Goal: Task Accomplishment & Management: Complete application form

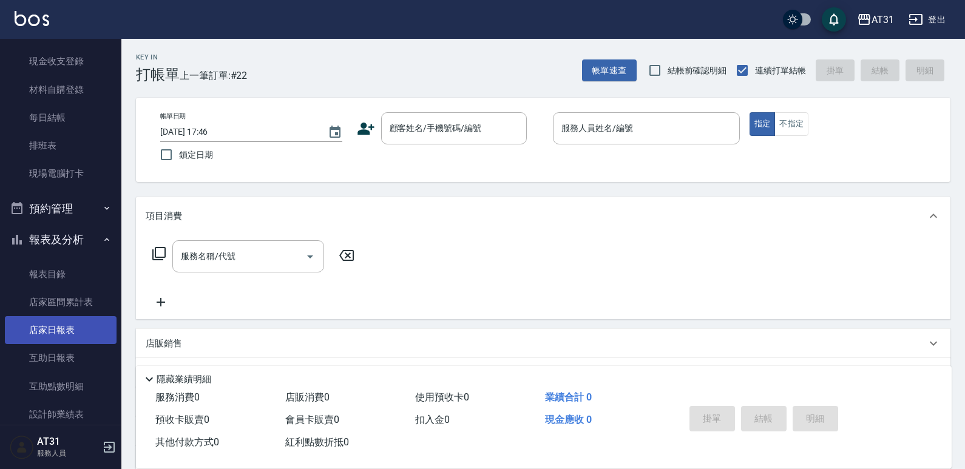
scroll to position [121, 0]
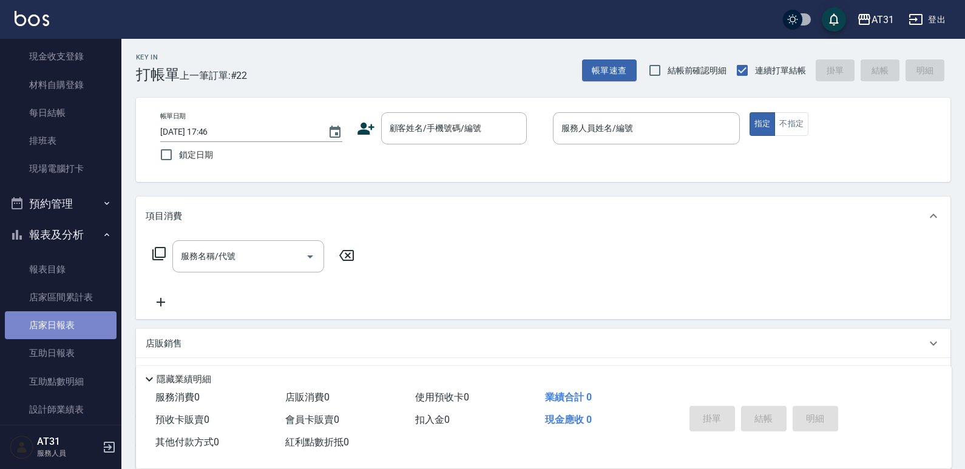
click at [69, 323] on link "店家日報表" at bounding box center [61, 325] width 112 height 28
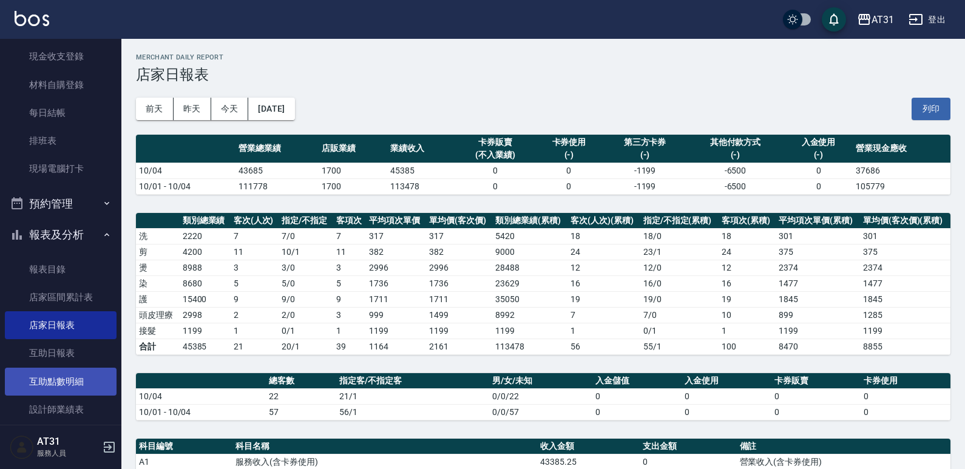
scroll to position [243, 0]
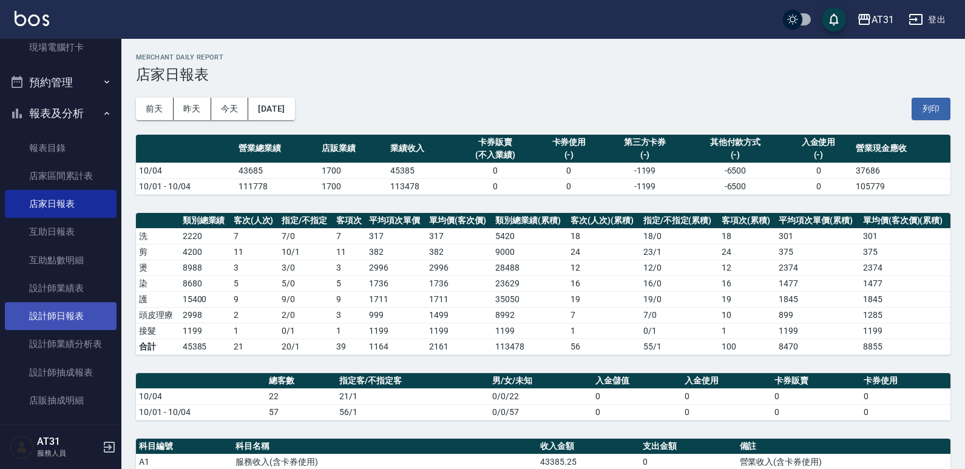
click at [70, 314] on link "設計師日報表" at bounding box center [61, 316] width 112 height 28
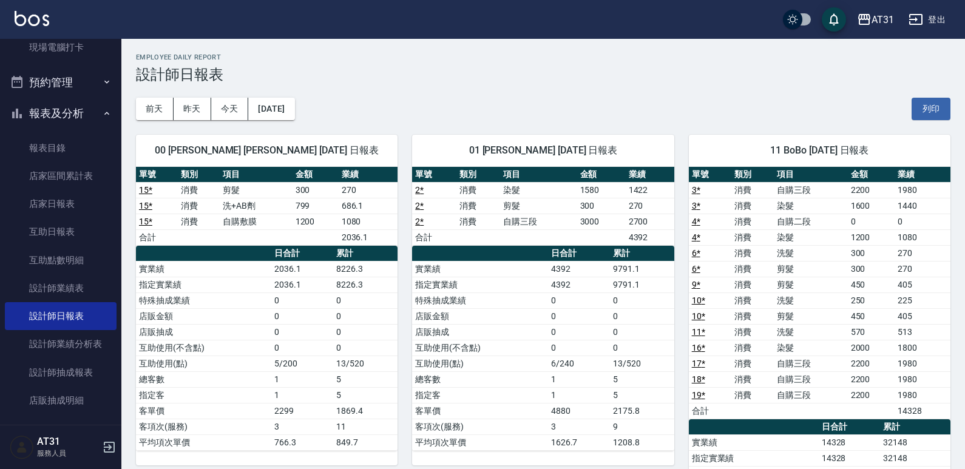
drag, startPoint x: 368, startPoint y: 150, endPoint x: 307, endPoint y: 194, distance: 75.8
drag, startPoint x: 307, startPoint y: 194, endPoint x: 257, endPoint y: 211, distance: 52.6
drag, startPoint x: 257, startPoint y: 211, endPoint x: 245, endPoint y: 220, distance: 15.1
click at [245, 222] on td "自購敷膜" at bounding box center [256, 222] width 73 height 16
drag, startPoint x: 246, startPoint y: 219, endPoint x: 233, endPoint y: 229, distance: 16.9
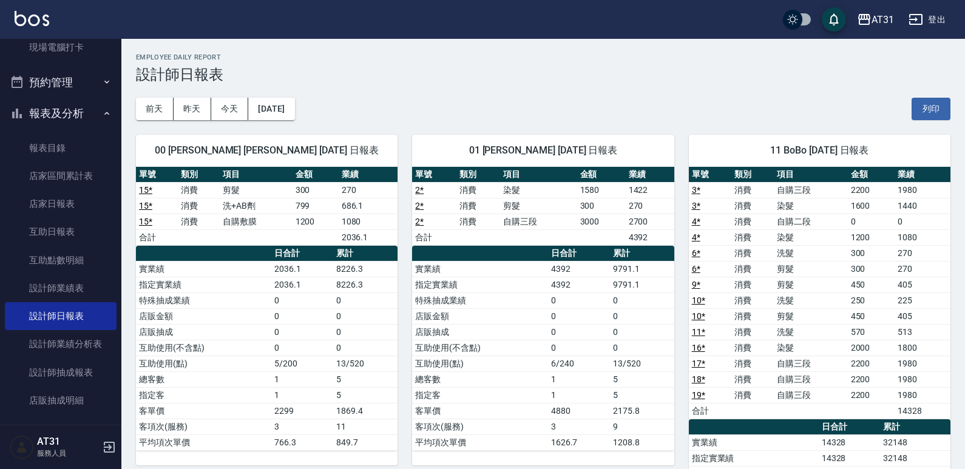
click at [233, 229] on td "a dense table" at bounding box center [256, 237] width 73 height 16
click at [321, 178] on th "金額" at bounding box center [316, 175] width 46 height 16
drag, startPoint x: 301, startPoint y: 200, endPoint x: 256, endPoint y: 212, distance: 46.7
click at [256, 212] on td "洗+AB劑" at bounding box center [256, 206] width 73 height 16
drag, startPoint x: 256, startPoint y: 213, endPoint x: 243, endPoint y: 223, distance: 15.5
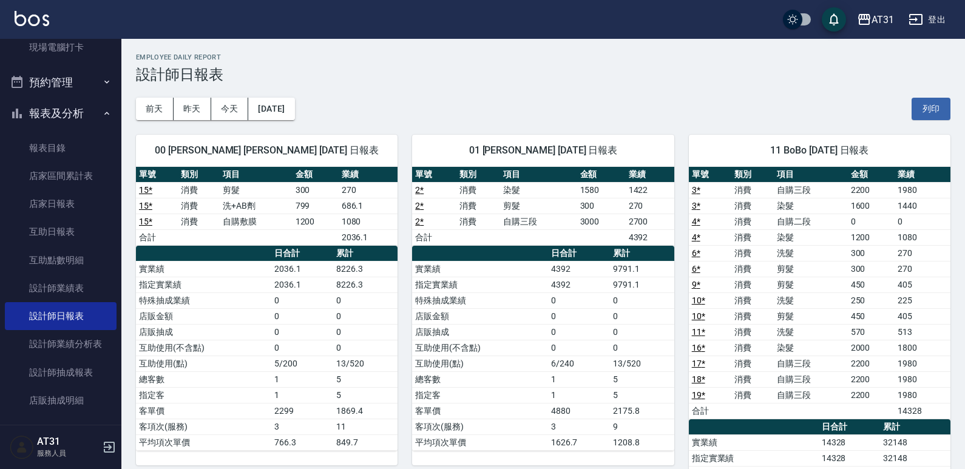
click at [243, 223] on td "自購敷膜" at bounding box center [256, 222] width 73 height 16
drag, startPoint x: 457, startPoint y: 237, endPoint x: 395, endPoint y: 248, distance: 62.2
click at [395, 248] on th "累計" at bounding box center [365, 254] width 64 height 16
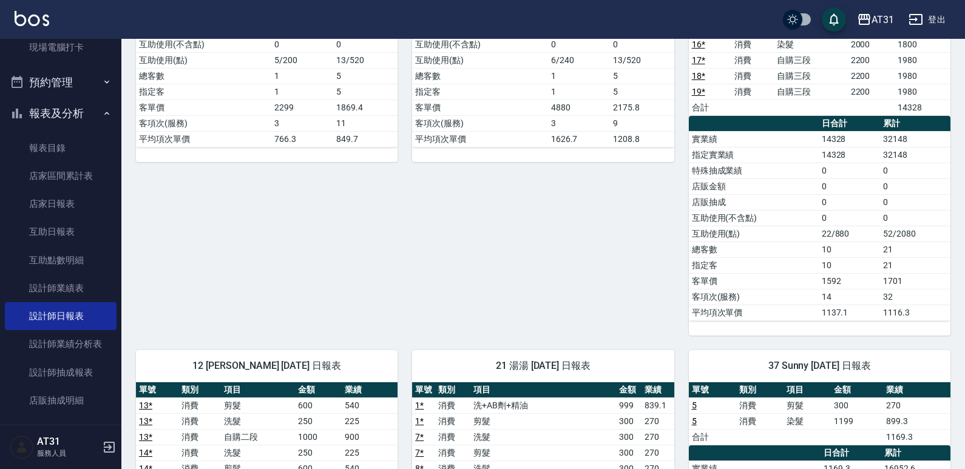
scroll to position [546, 0]
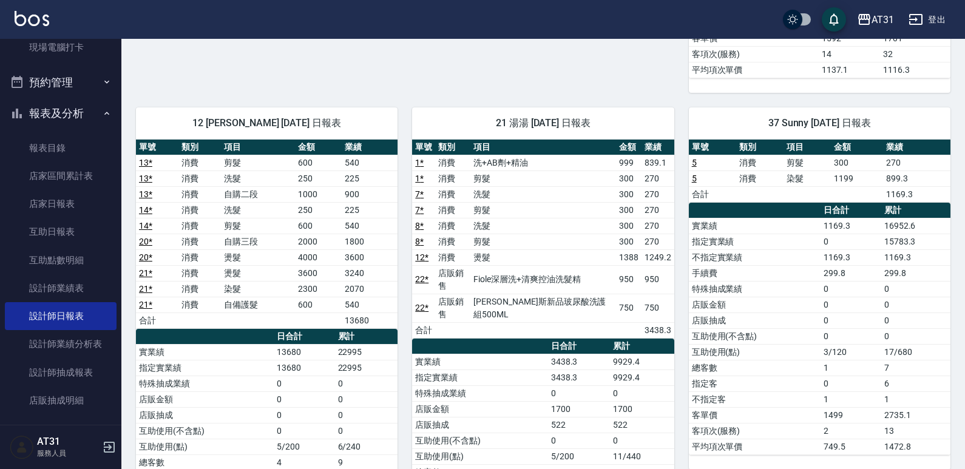
drag, startPoint x: 583, startPoint y: 262, endPoint x: 521, endPoint y: 263, distance: 61.9
click at [521, 263] on td "燙髮" at bounding box center [543, 258] width 146 height 16
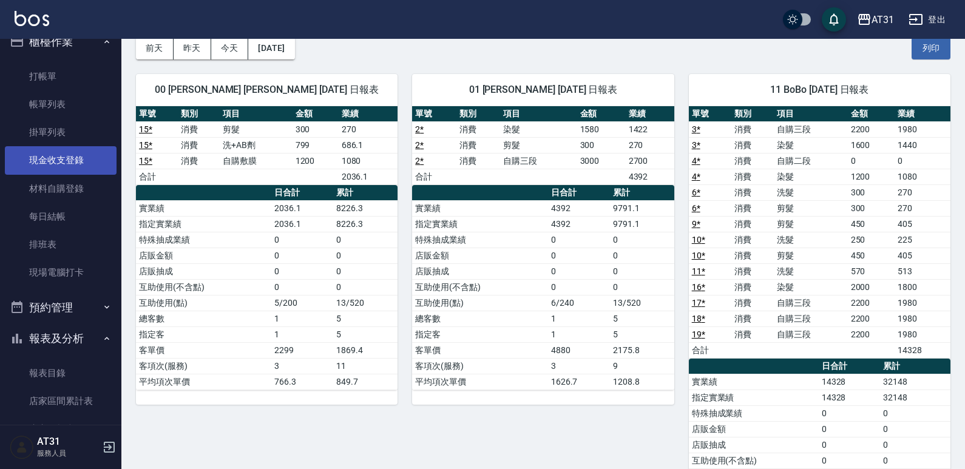
scroll to position [0, 0]
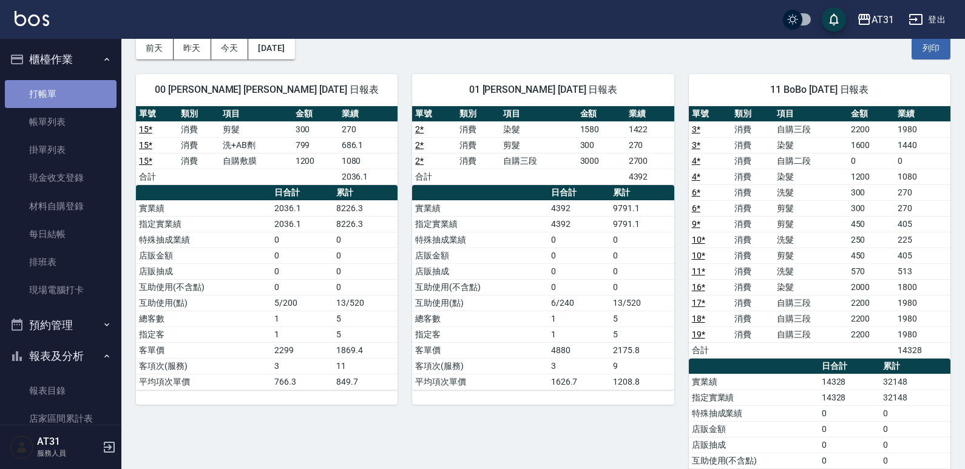
click at [66, 90] on link "打帳單" at bounding box center [61, 94] width 112 height 28
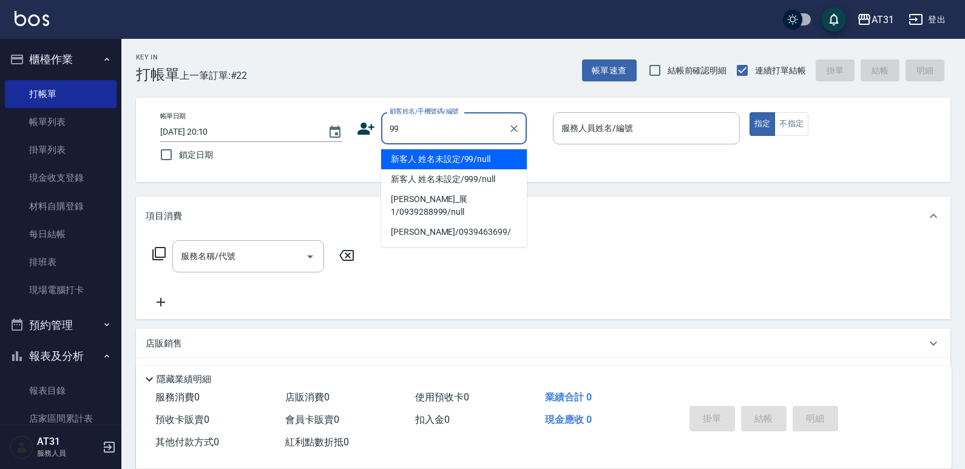
type input "新客人 姓名未設定/99/null"
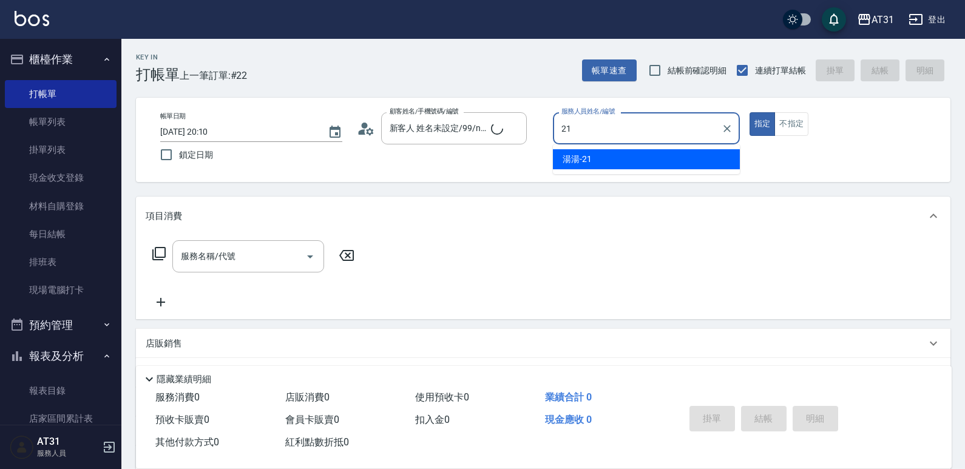
type input "湯湯-21"
type button "true"
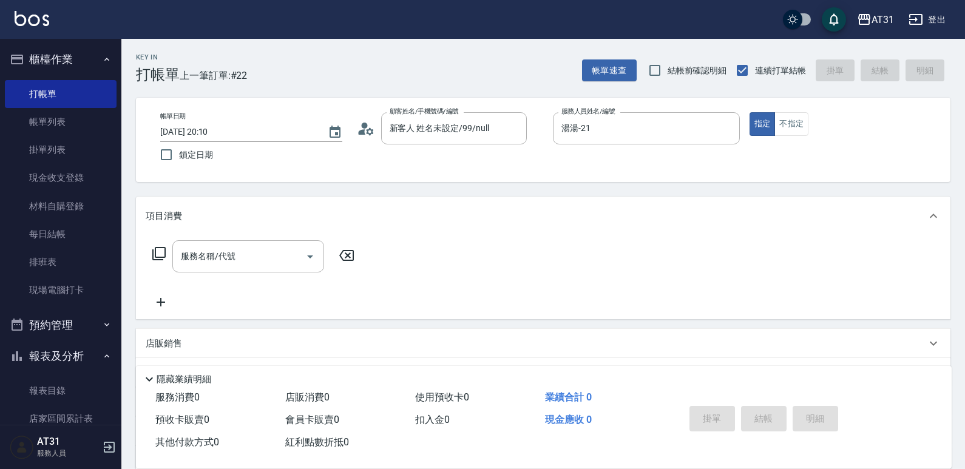
drag, startPoint x: 789, startPoint y: 127, endPoint x: 734, endPoint y: 149, distance: 59.2
click at [786, 124] on button "不指定" at bounding box center [792, 124] width 34 height 24
click at [270, 244] on div "服務名稱/代號" at bounding box center [248, 256] width 152 height 32
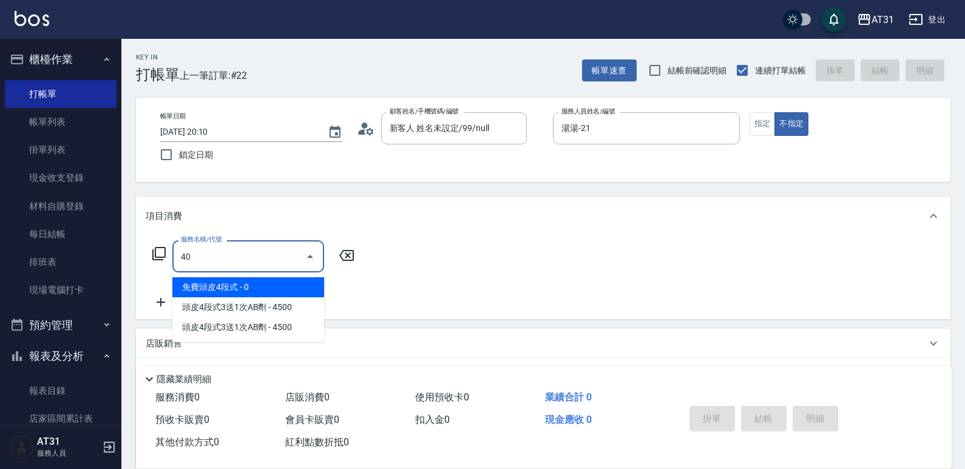
type input "401"
type input "20"
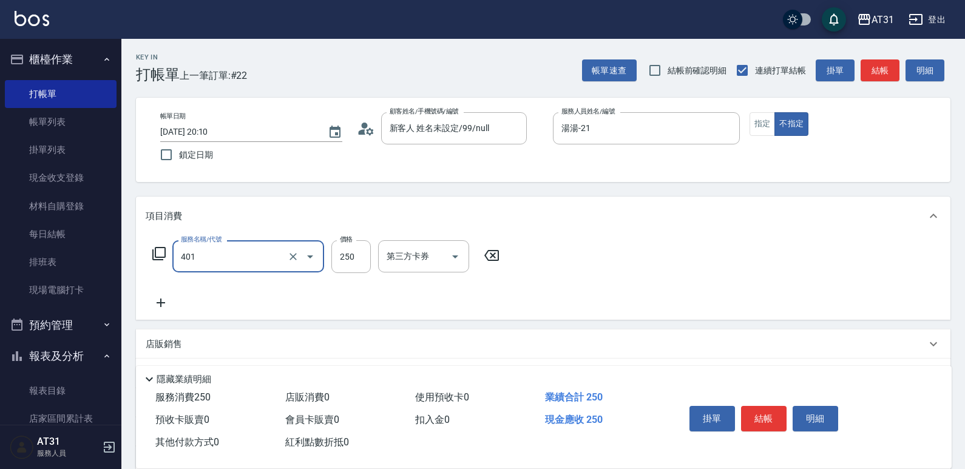
type input "剪髮(401)"
type input "0"
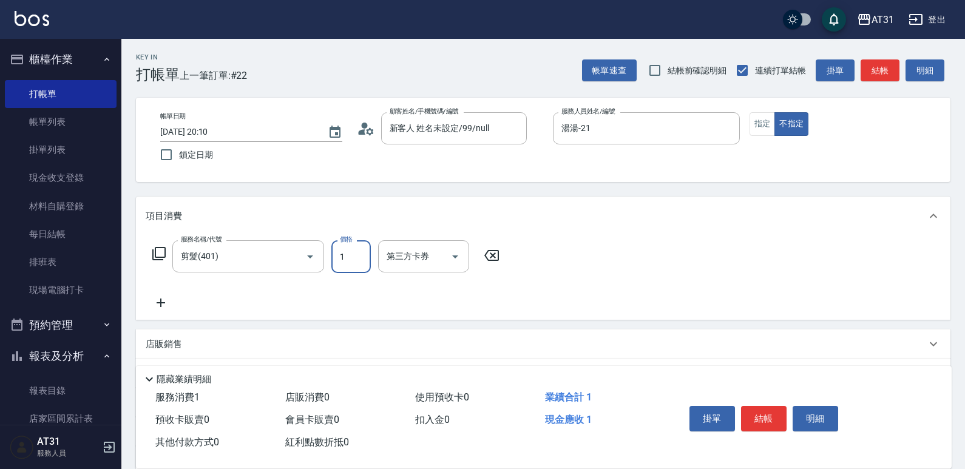
type input "10"
type input "100"
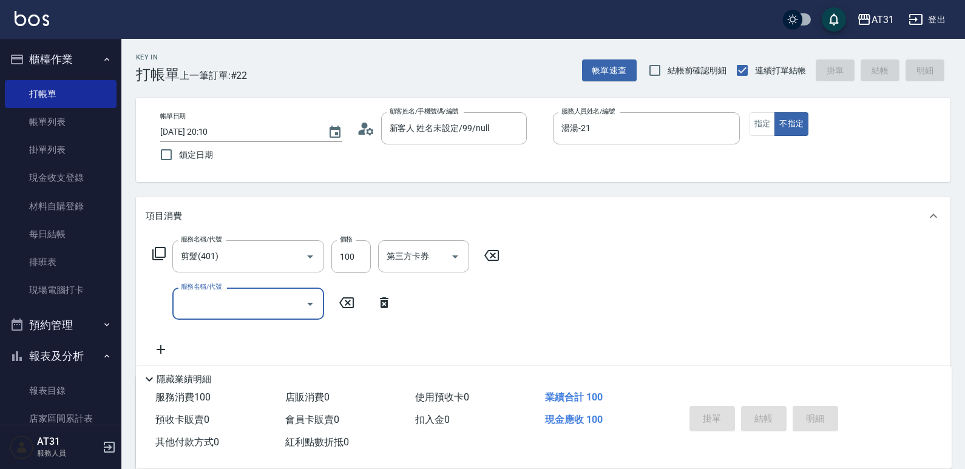
type input "0"
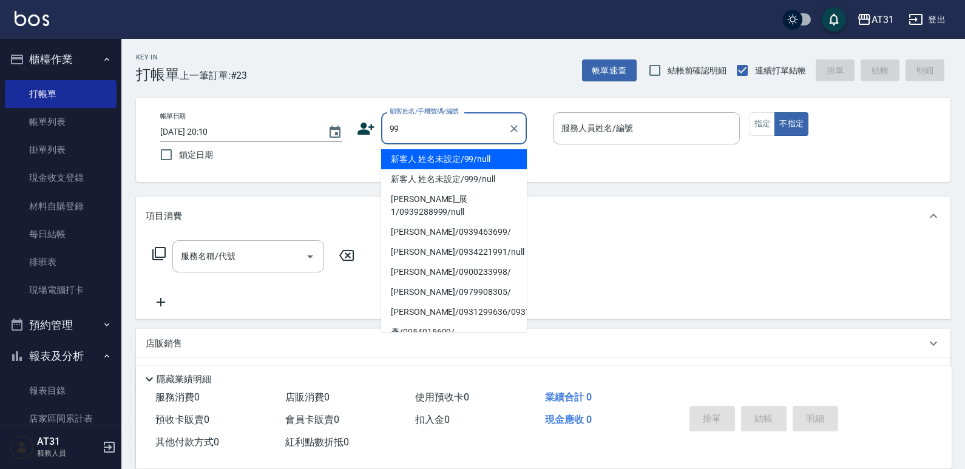
type input "新客人 姓名未設定/99/null"
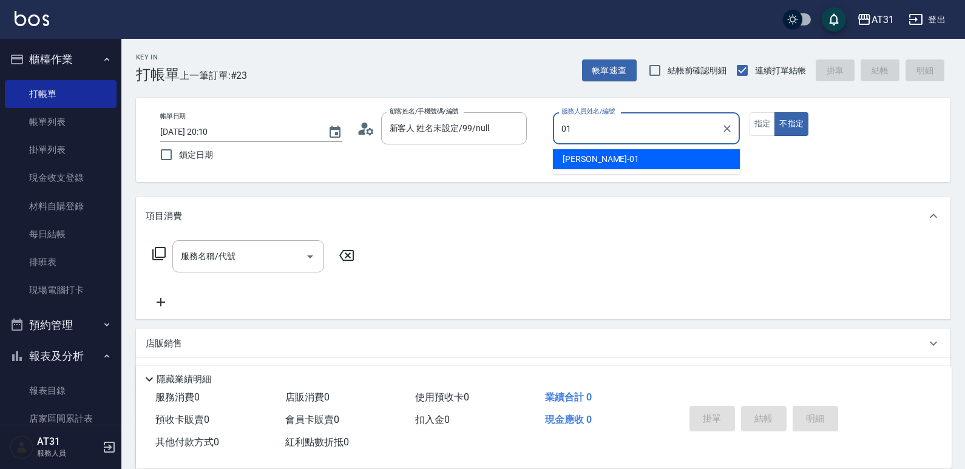
type input "[PERSON_NAME]-01"
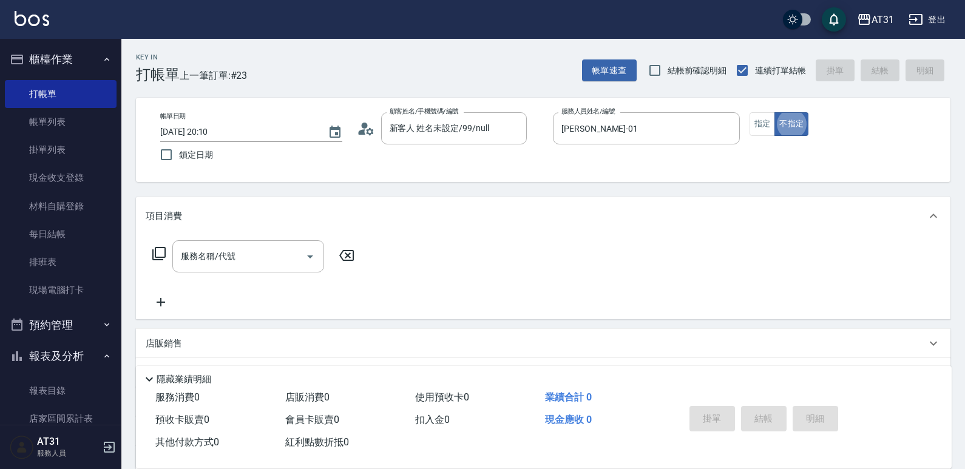
type button "false"
drag, startPoint x: 762, startPoint y: 124, endPoint x: 704, endPoint y: 155, distance: 66.5
click at [763, 124] on button "指定" at bounding box center [763, 124] width 26 height 24
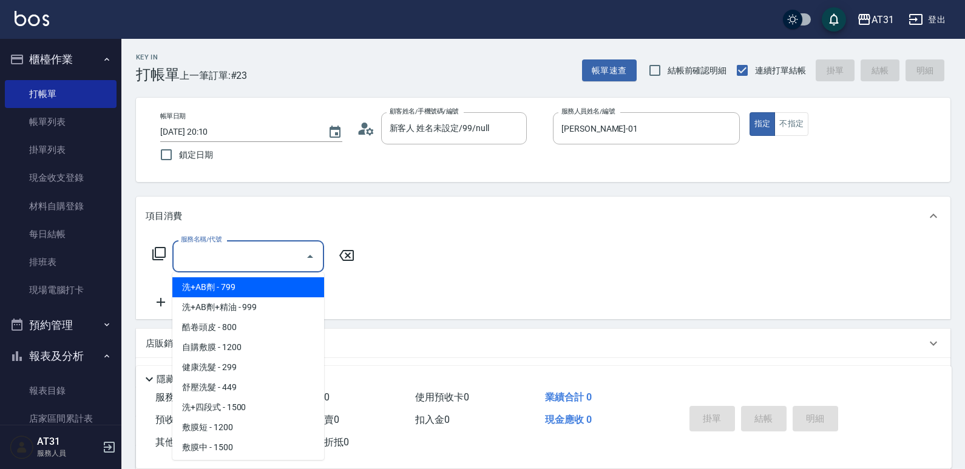
click at [288, 259] on input "服務名稱/代號" at bounding box center [239, 256] width 123 height 21
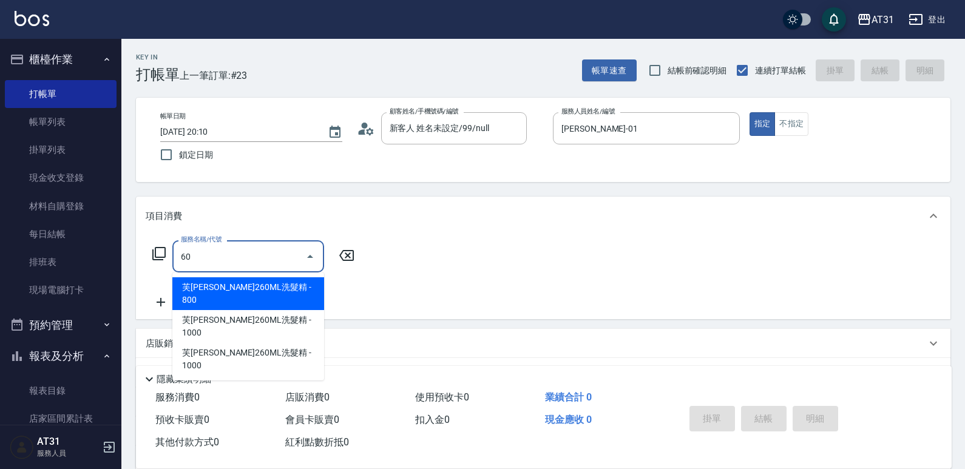
type input "609"
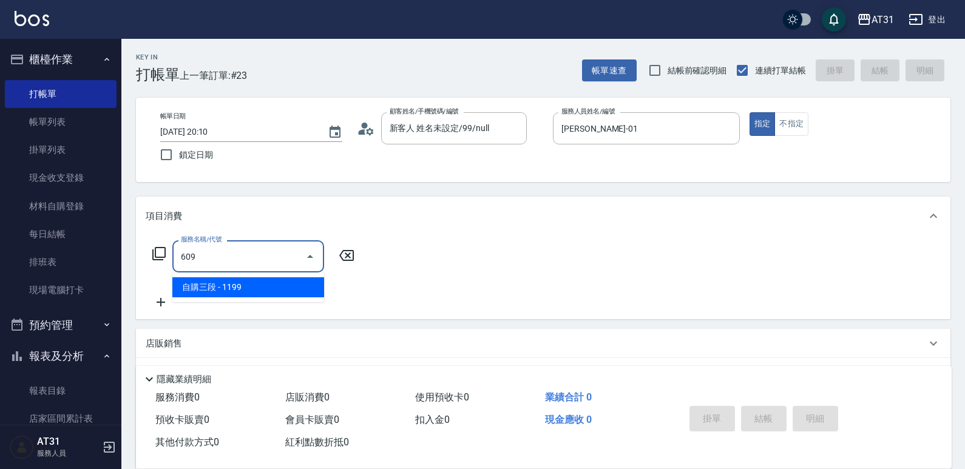
type input "110"
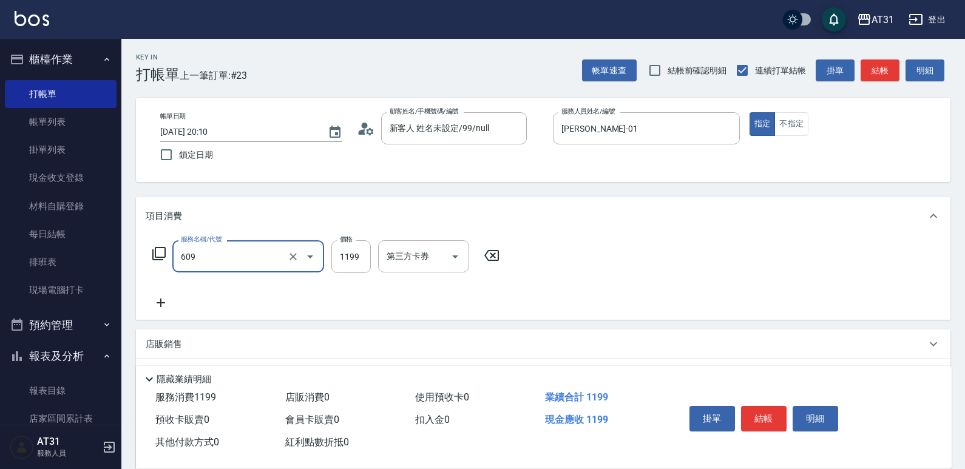
type input "自購三段(609)"
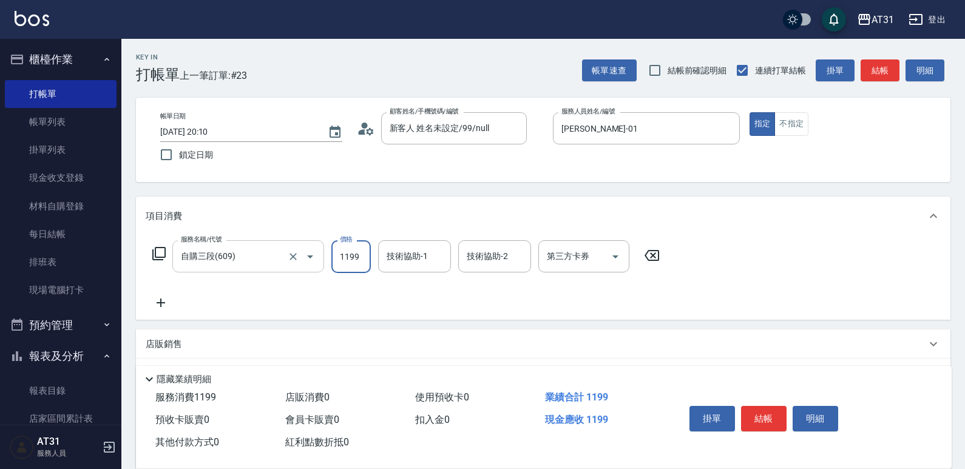
type input "0"
type input "11"
type input "10"
type input "119"
type input "110"
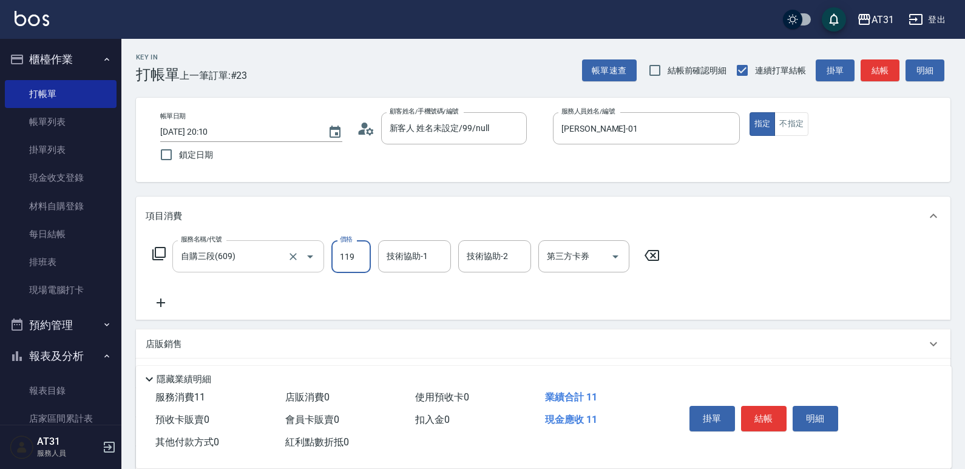
type input "1199"
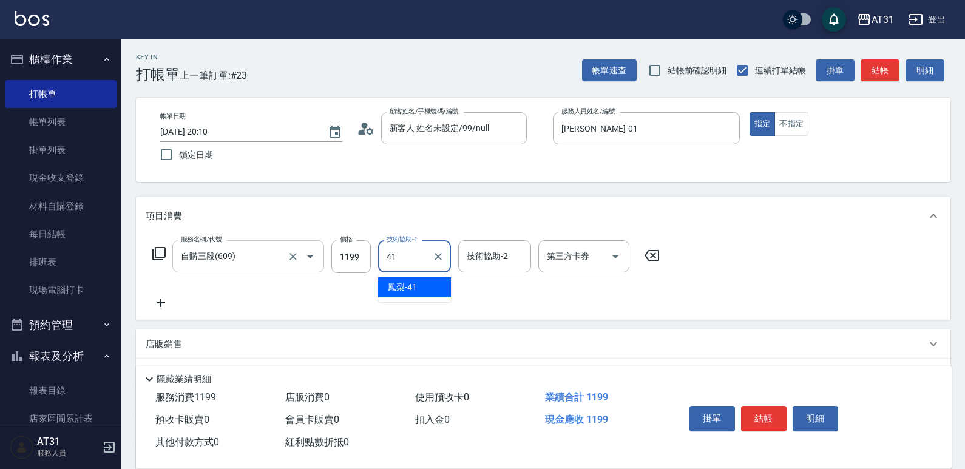
type input "鳳梨-41"
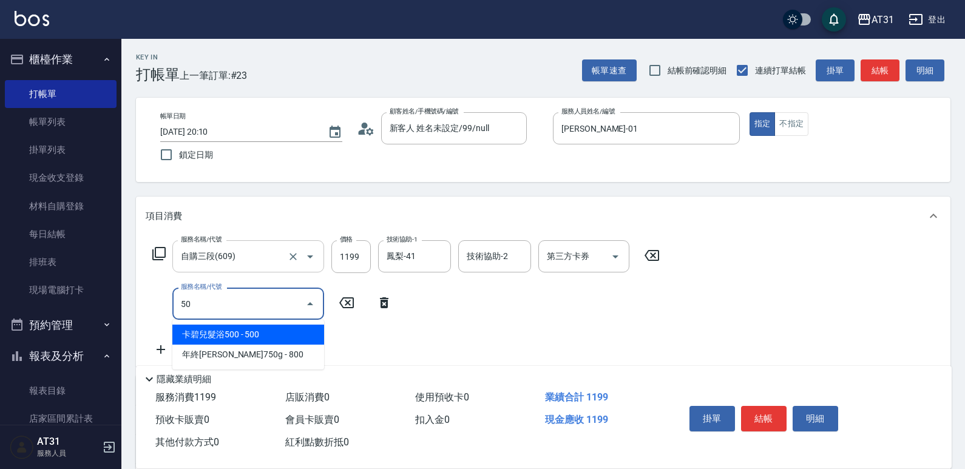
type input "501"
type input "270"
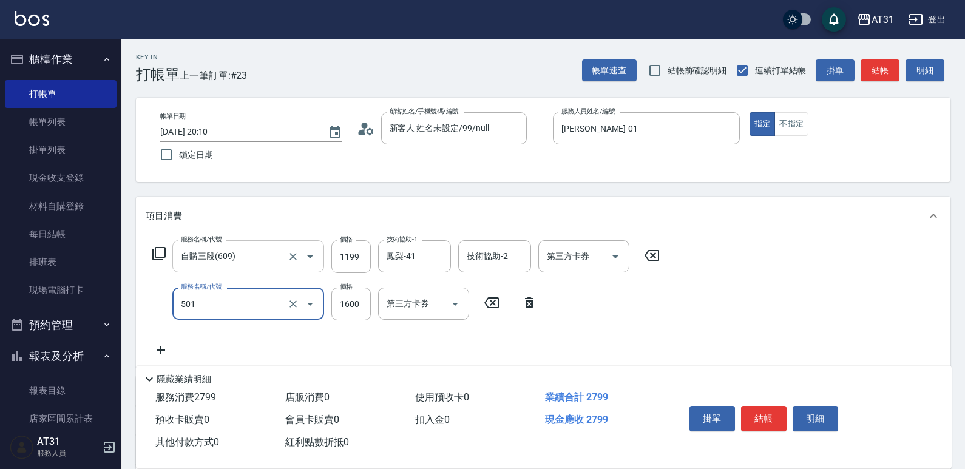
type input "染髮(501)"
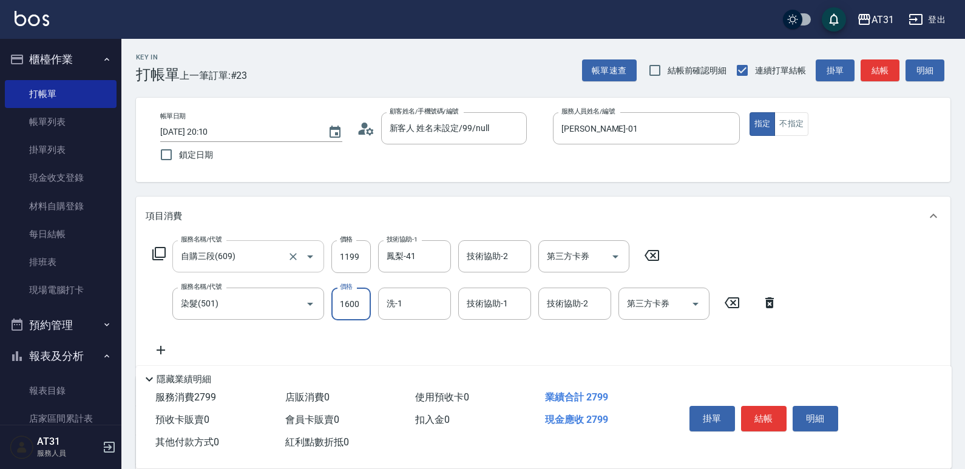
type input "120"
type input "159"
type input "270"
type input "1599"
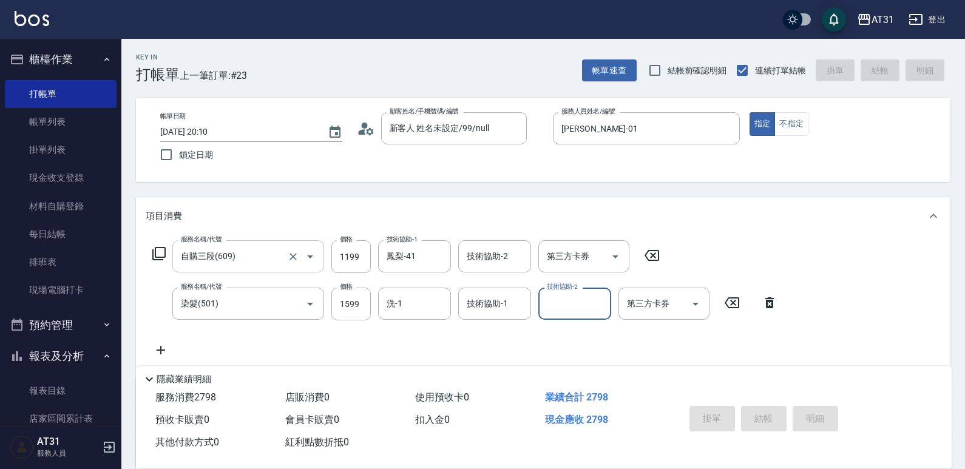
type input "[DATE] 20:11"
type input "0"
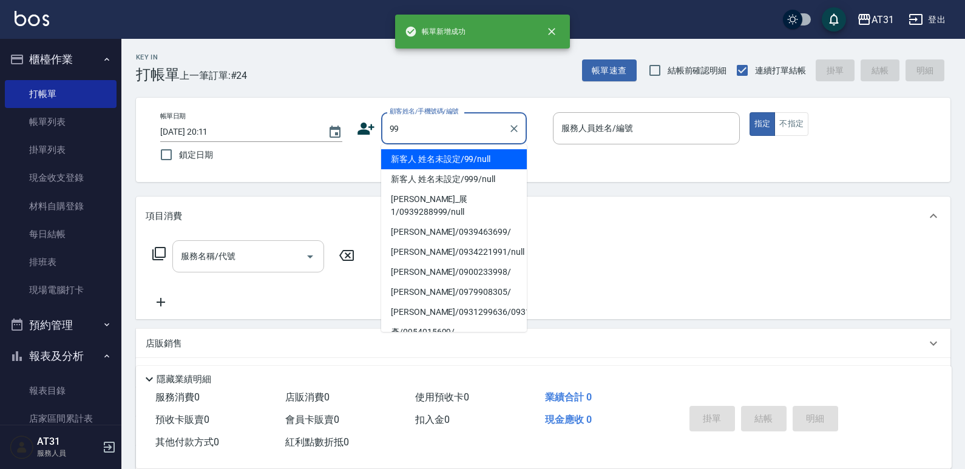
type input "新客人 姓名未設定/99/null"
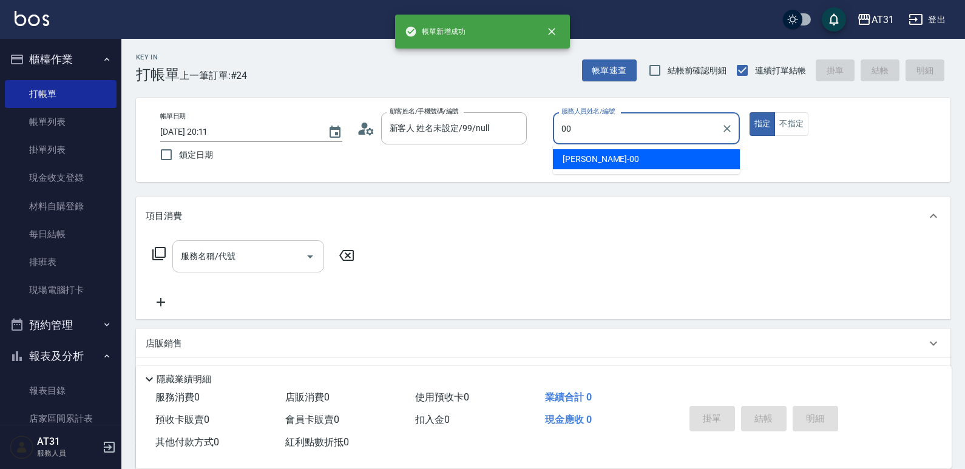
type input "[PERSON_NAME]-00"
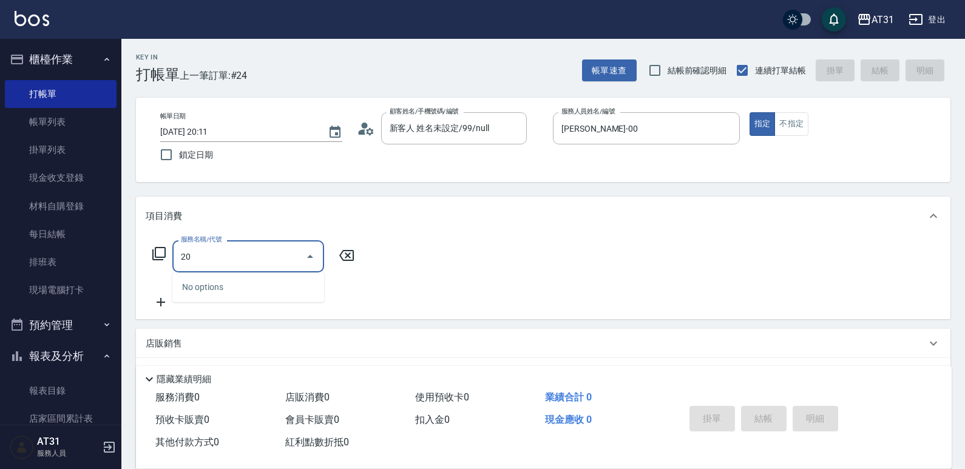
type input "201"
type input "20"
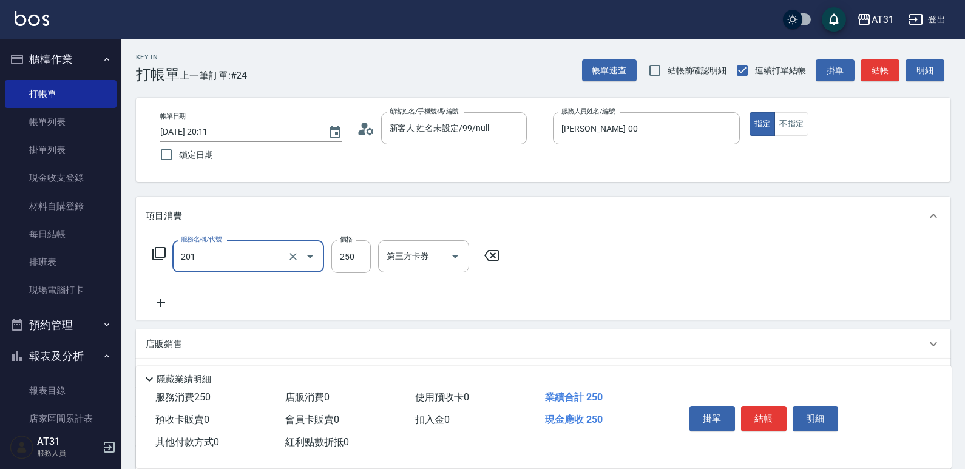
type input "洗髮(201)"
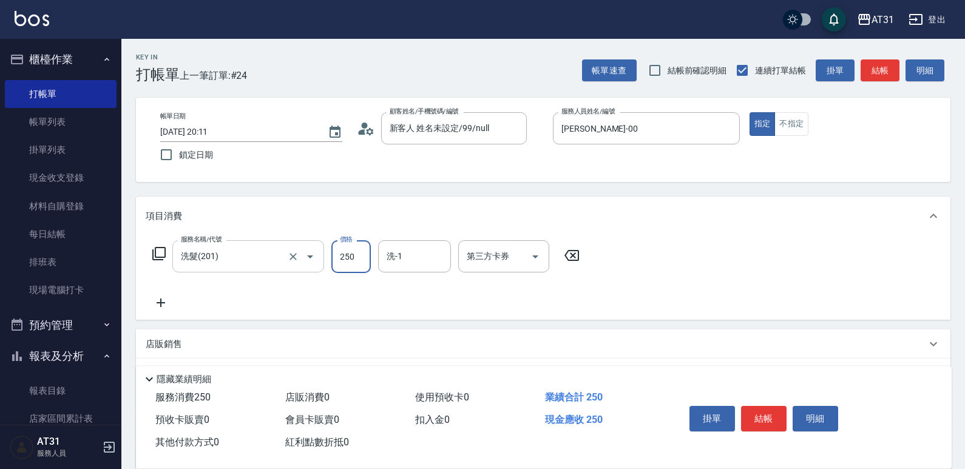
type input "0"
type input "50"
type input "500"
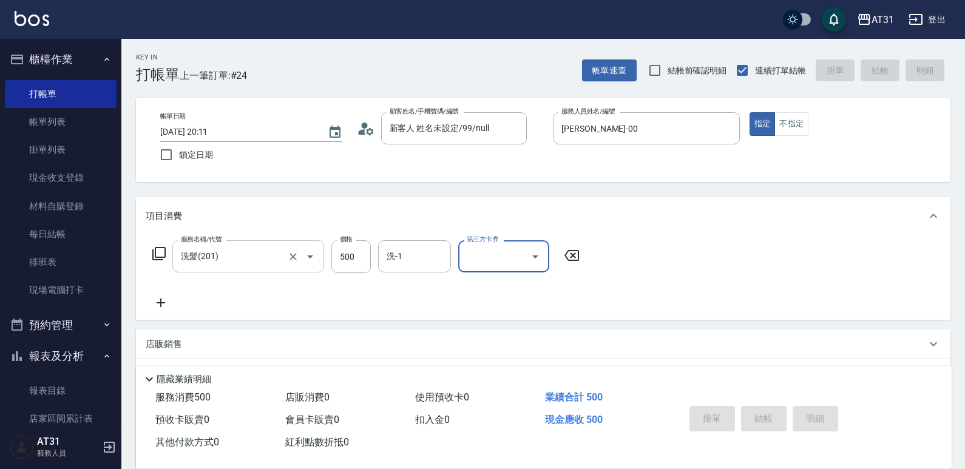
type input "0"
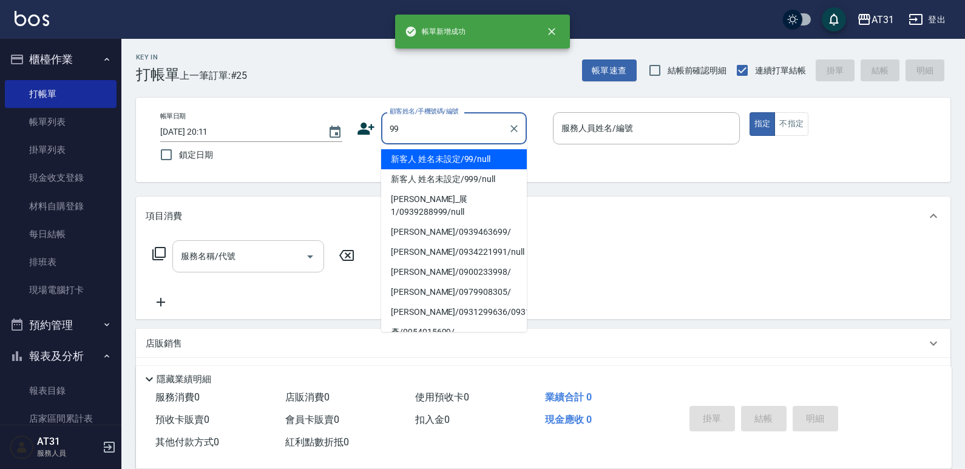
type input "新客人 姓名未設定/99/null"
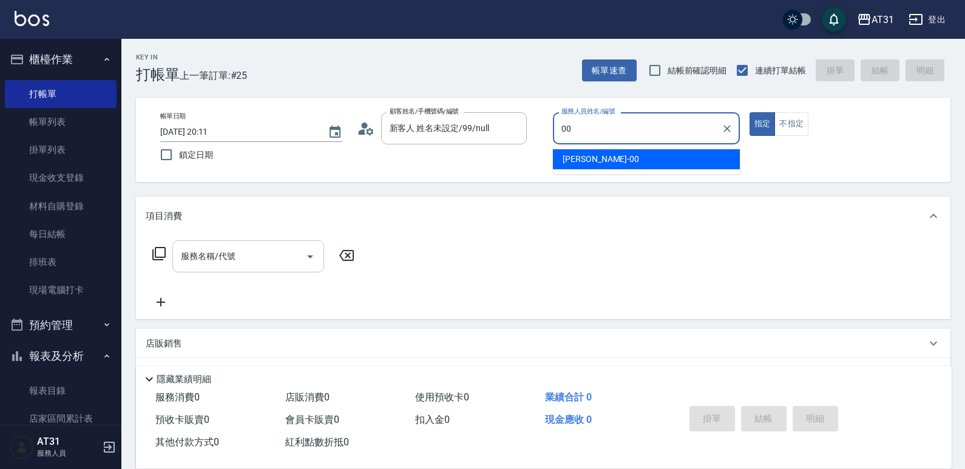
type input "[PERSON_NAME]-00"
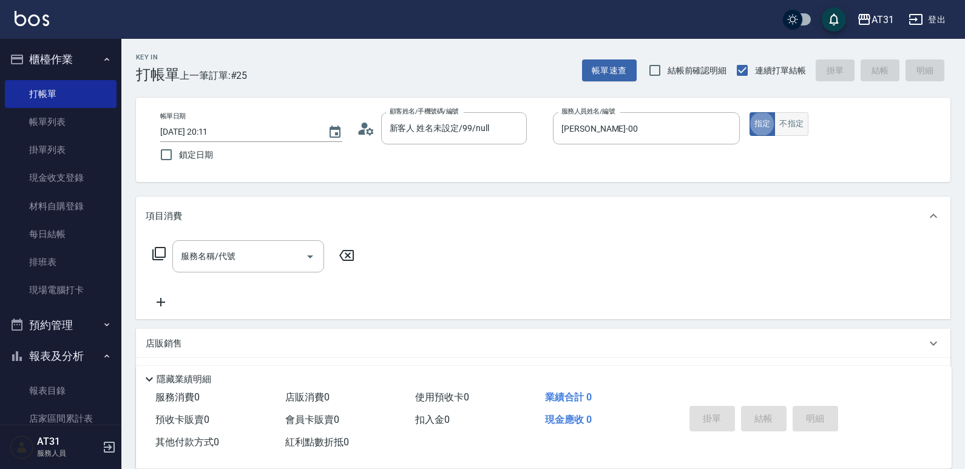
click at [796, 129] on button "不指定" at bounding box center [792, 124] width 34 height 24
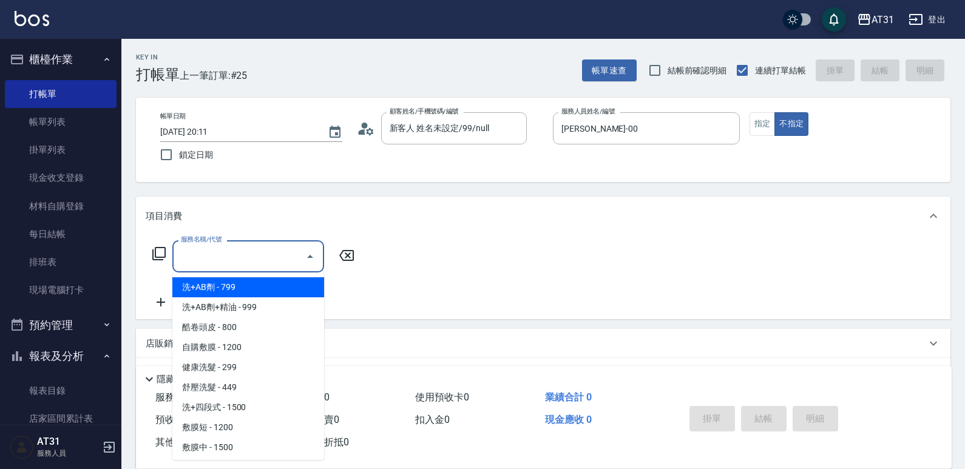
click at [240, 257] on input "服務名稱/代號" at bounding box center [239, 256] width 123 height 21
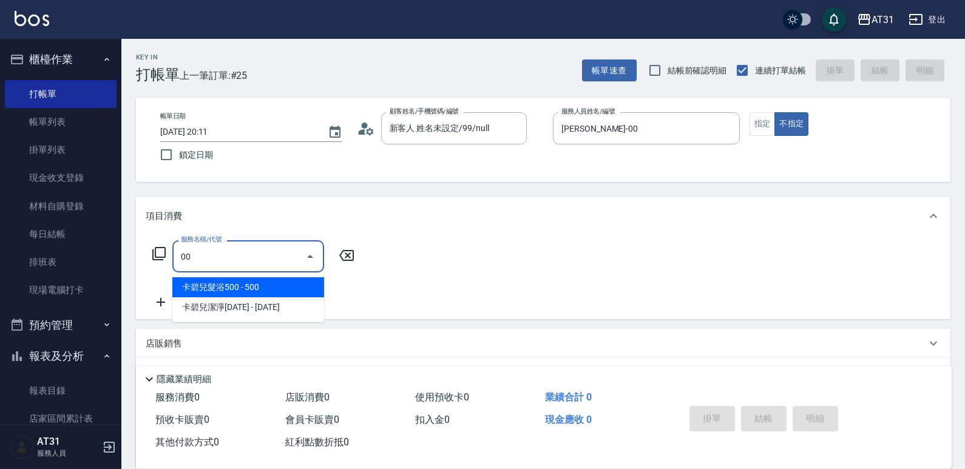
type input "卡碧兒髮浴500(122)"
type input "50"
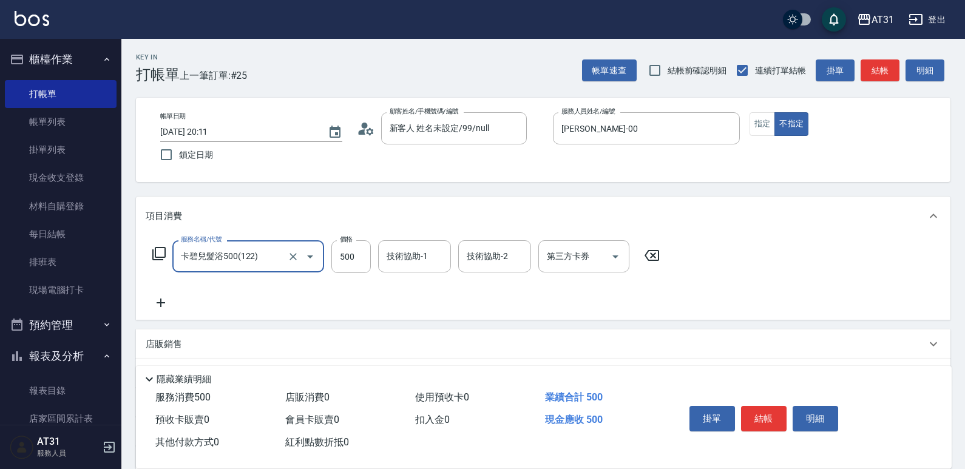
type input "3"
type input "0"
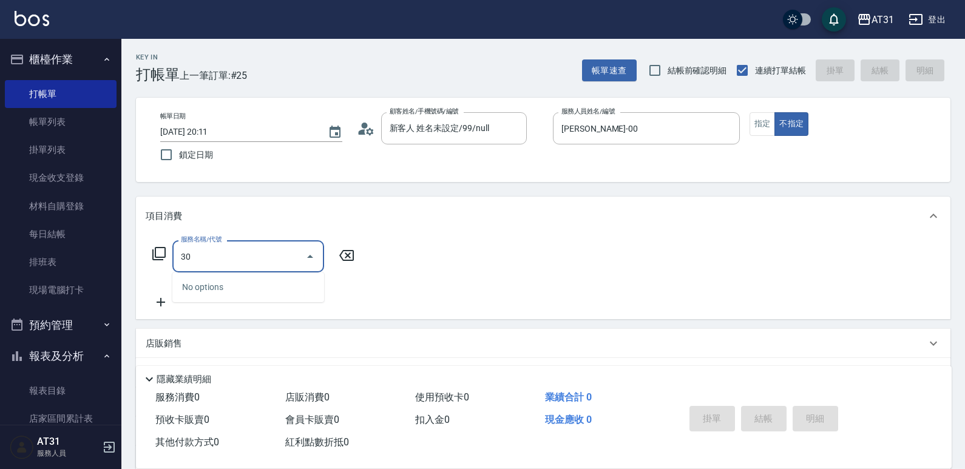
type input "301"
type input "160"
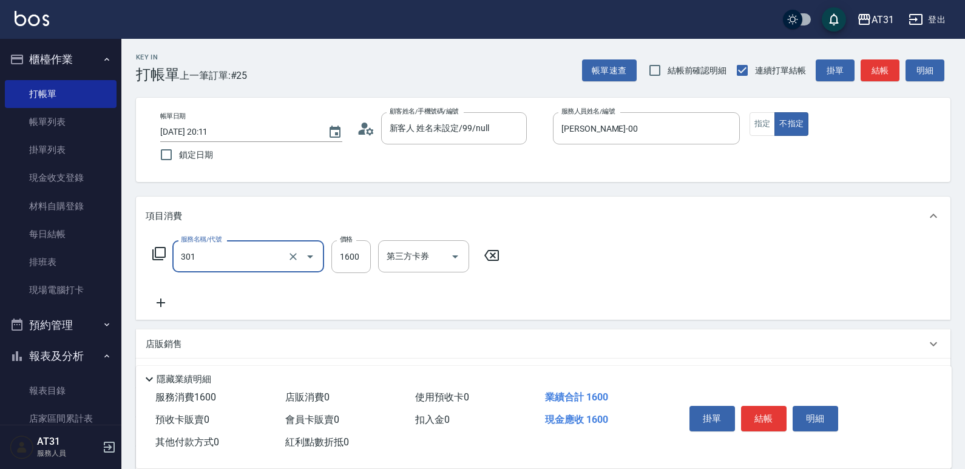
type input "燙髮(301)"
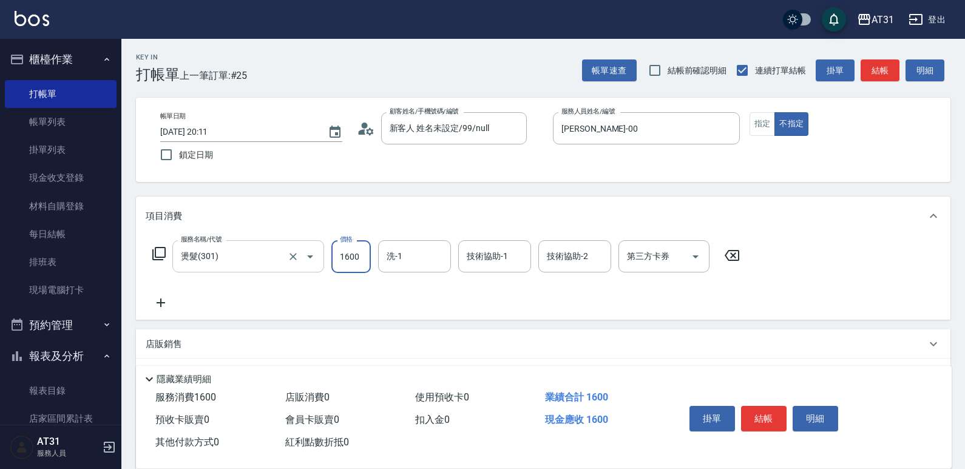
type input "0"
type input "20"
type input "200"
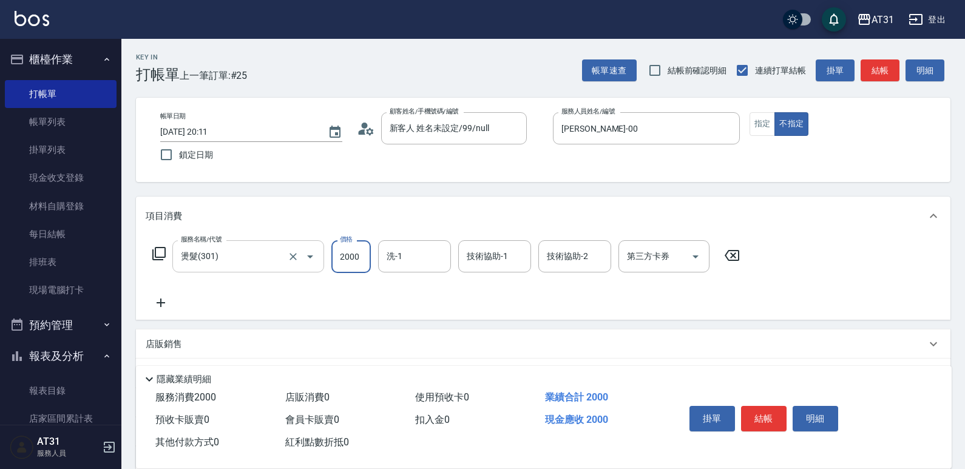
type input "2000"
type input "1"
type input "鳳梨-41"
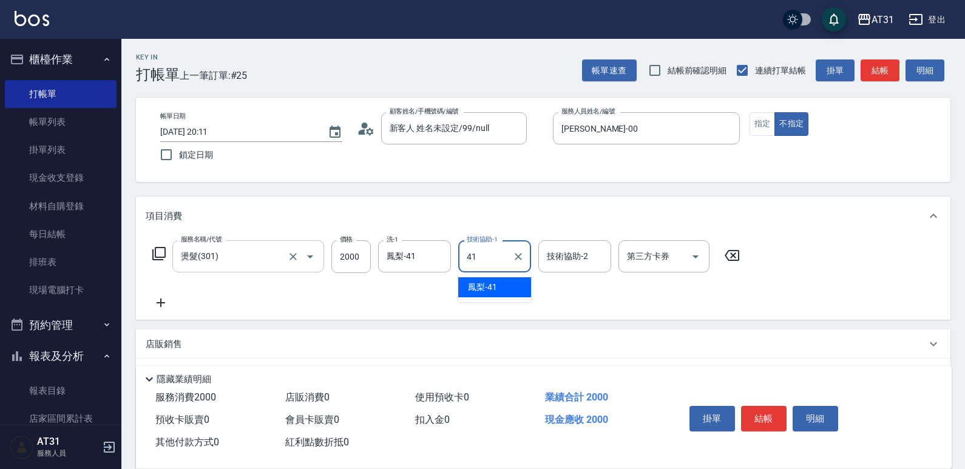
type input "鳳梨-41"
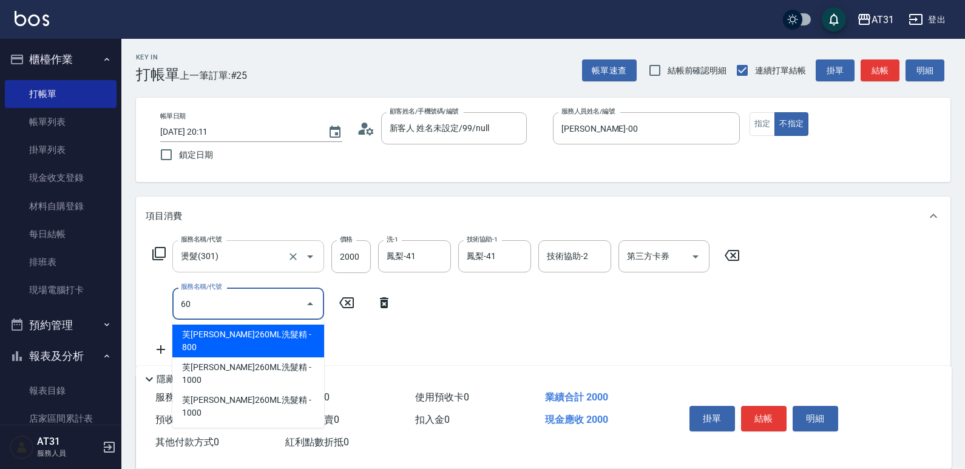
type input "608"
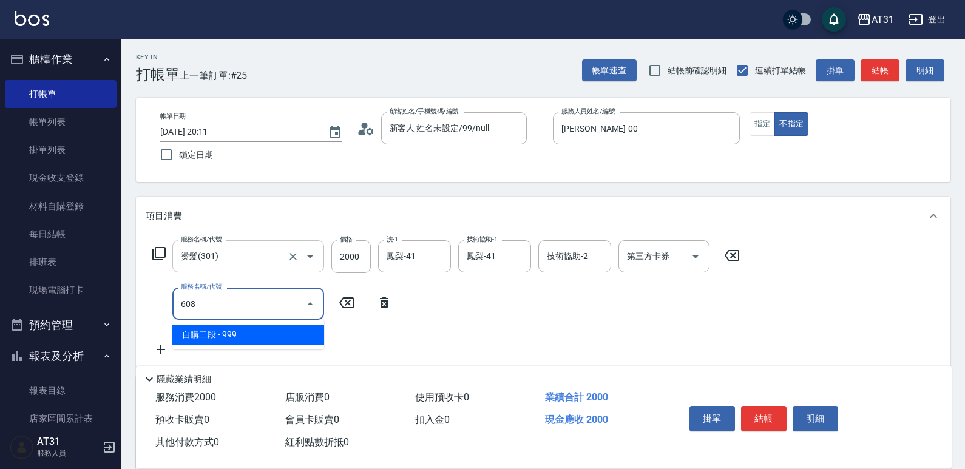
type input "290"
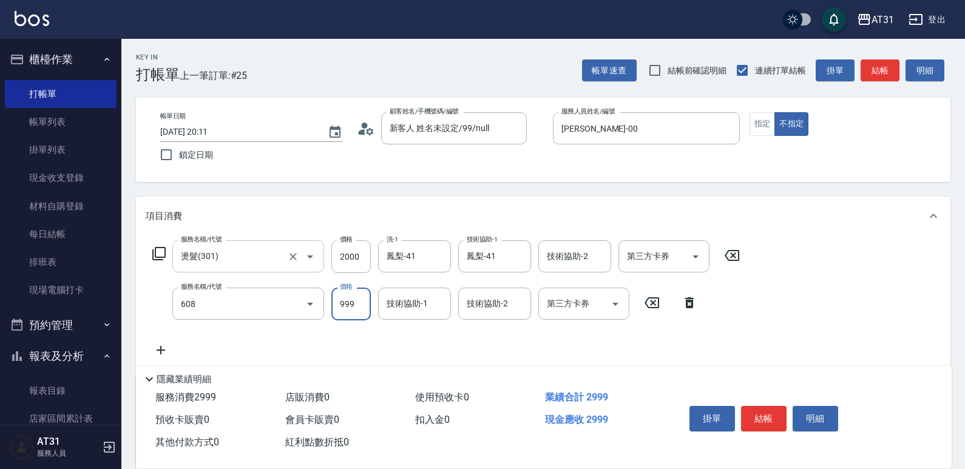
type input "自購二段(608)"
type input "200"
type input "10"
type input "210"
type input "1000"
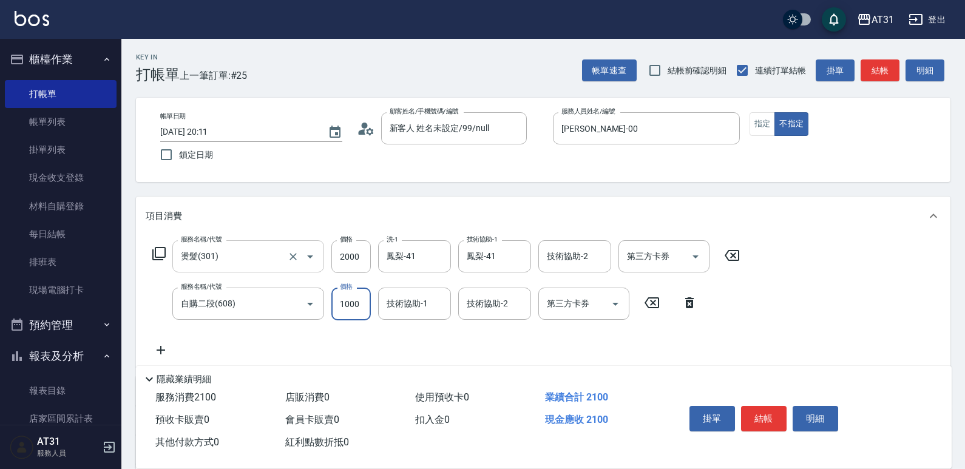
type input "300"
type input "1000"
type input "鳳梨-41"
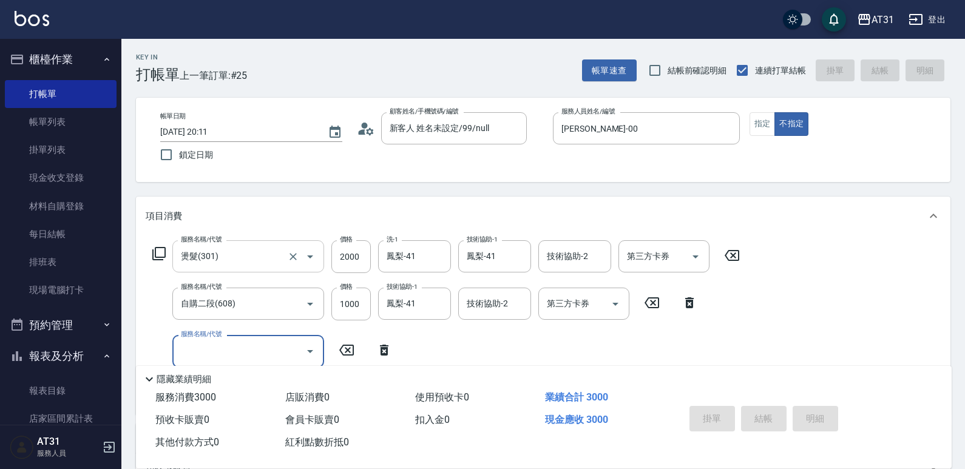
type input "0"
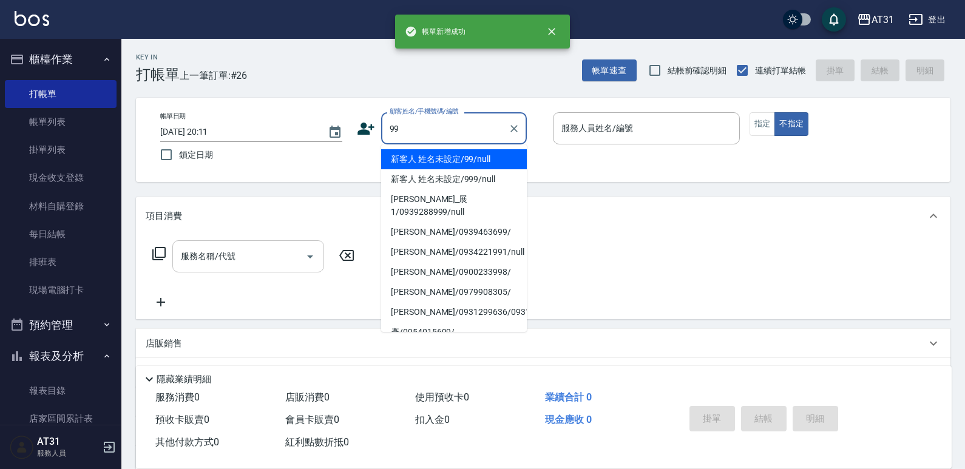
type input "新客人 姓名未設定/99/null"
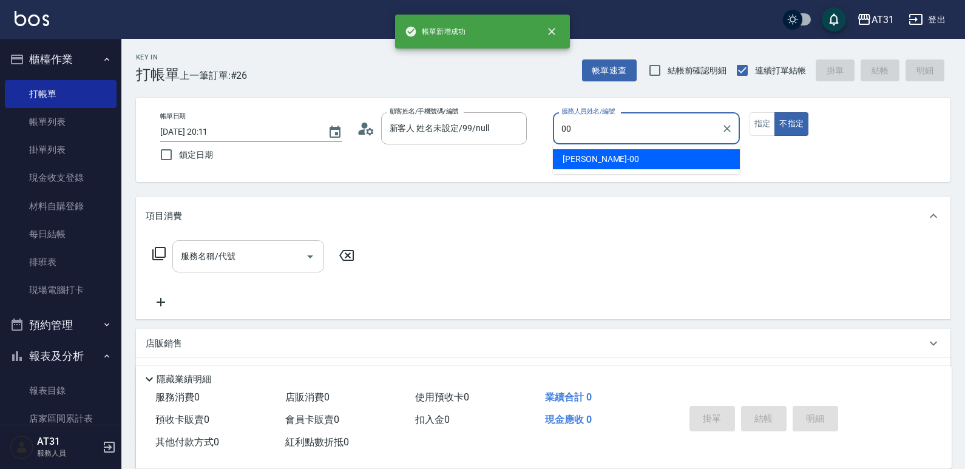
type input "[PERSON_NAME]-00"
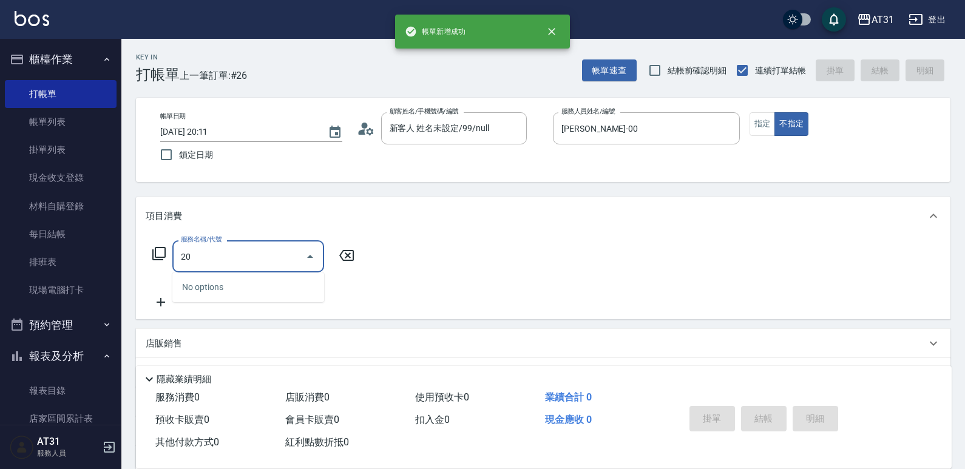
type input "201"
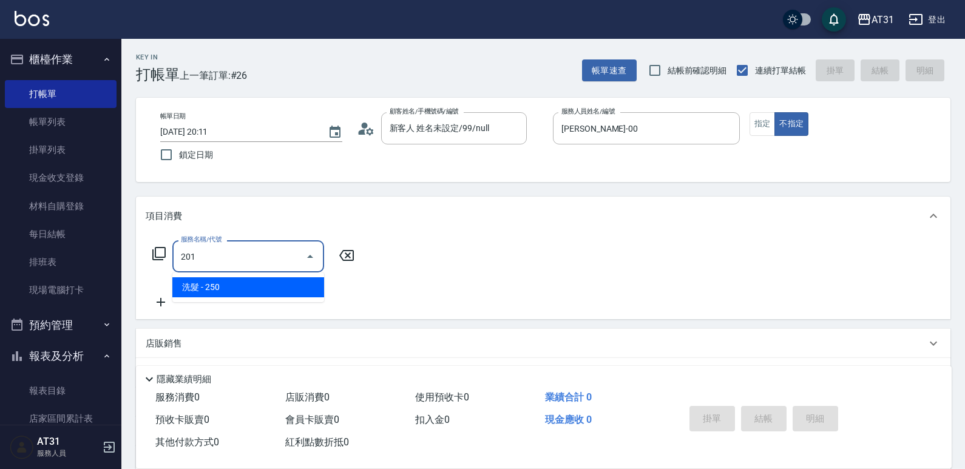
type input "20"
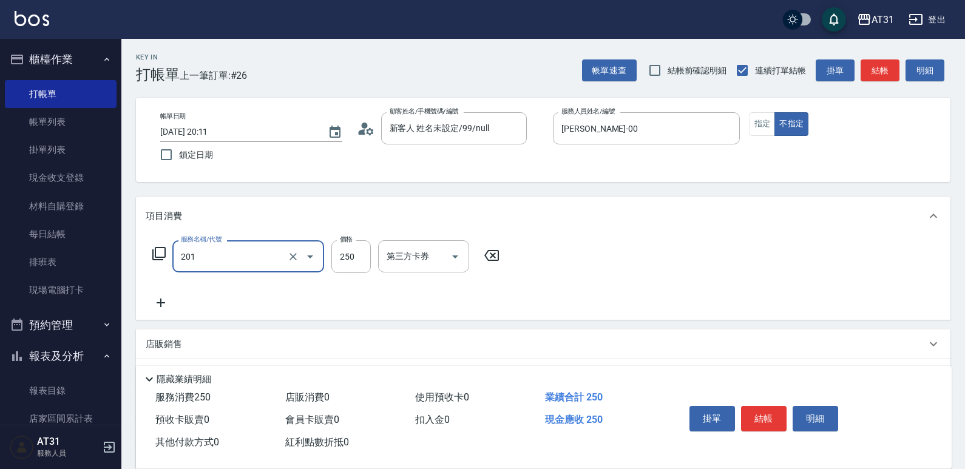
type input "洗髮(201)"
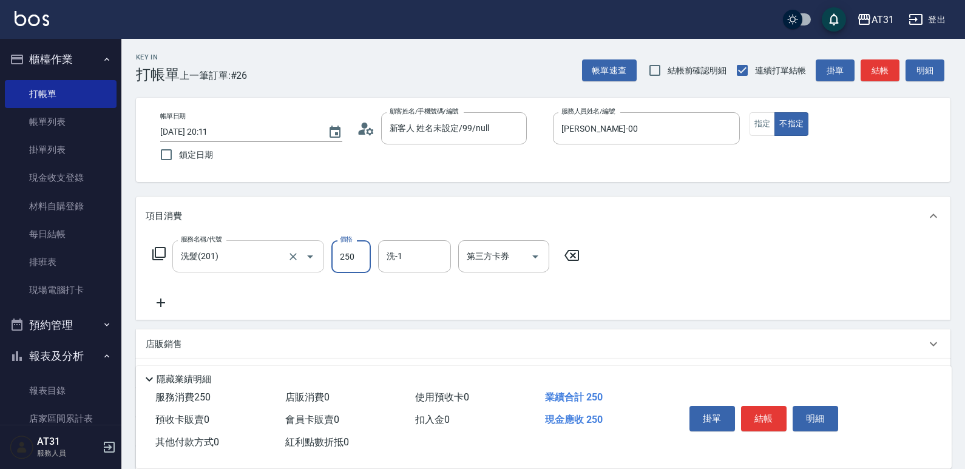
type input "0"
type input "30"
type input "300"
type input "[PERSON_NAME]-46"
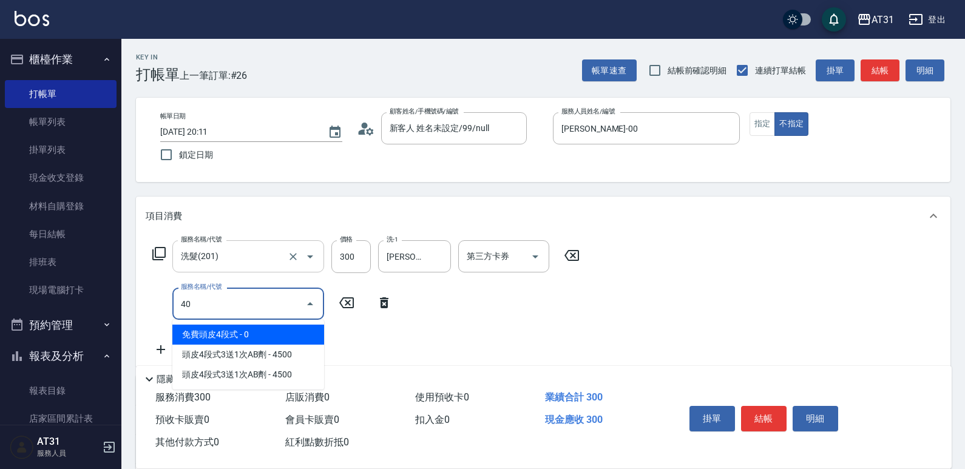
type input "401"
type input "50"
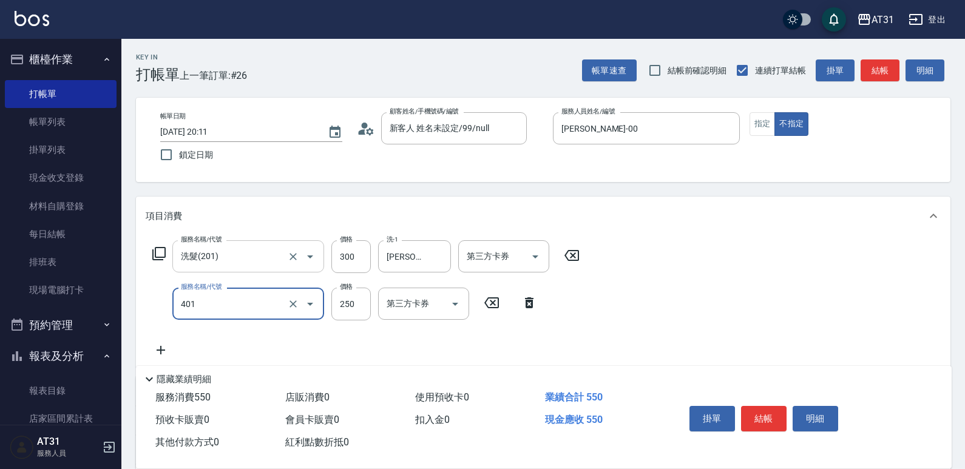
type input "剪髮(401)"
type input "30"
type input "60"
type input "300"
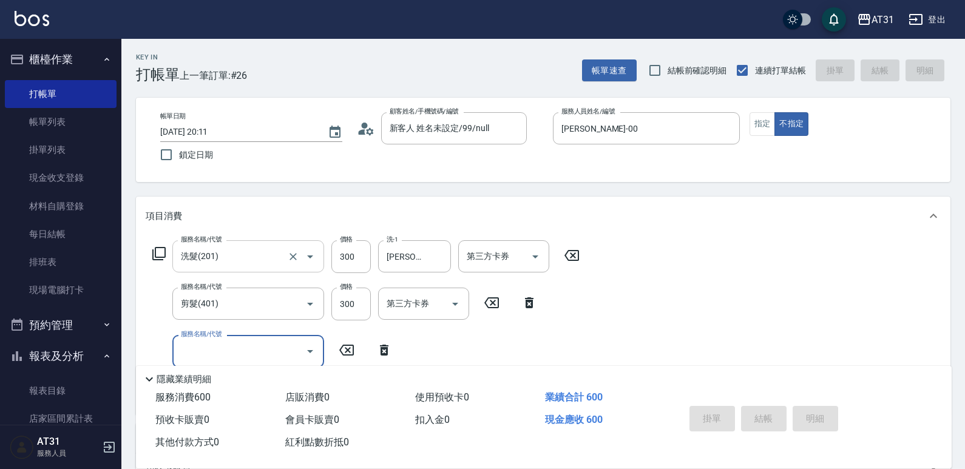
type input "0"
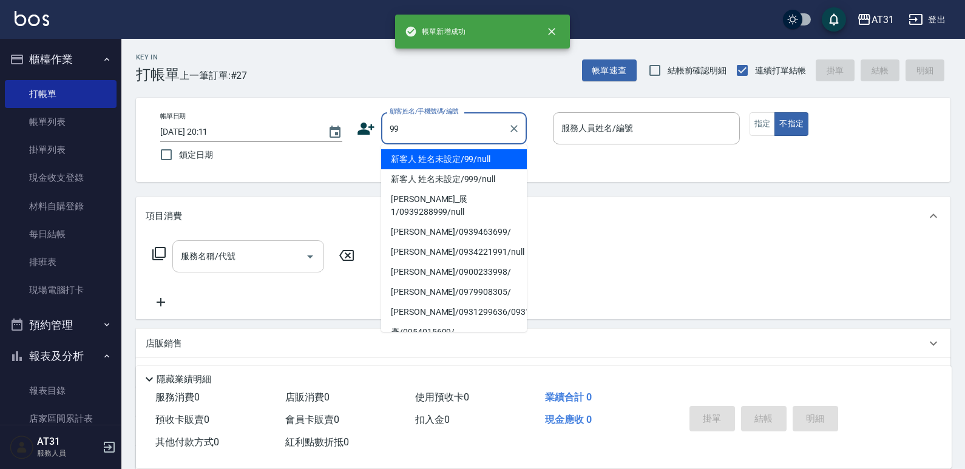
type input "新客人 姓名未設定/99/null"
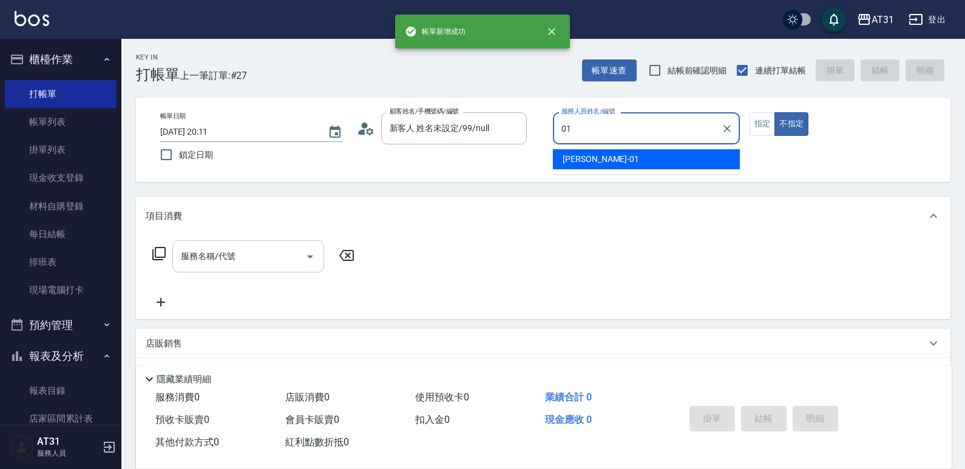
type input "[PERSON_NAME]-01"
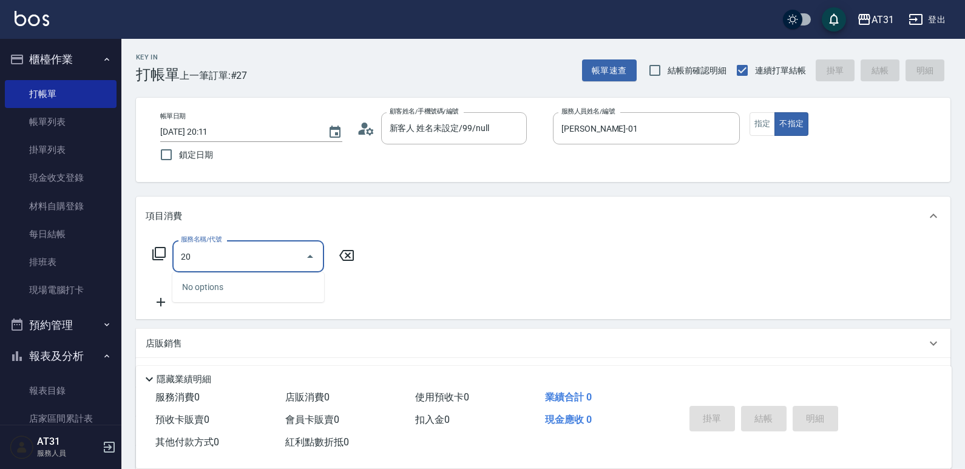
type input "201"
type input "20"
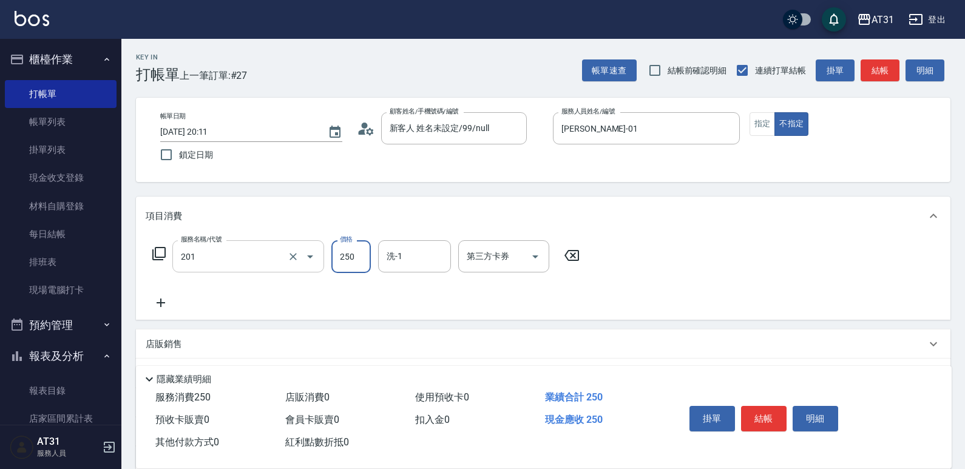
type input "洗髮(201)"
type input "0"
type input "30"
type input "300"
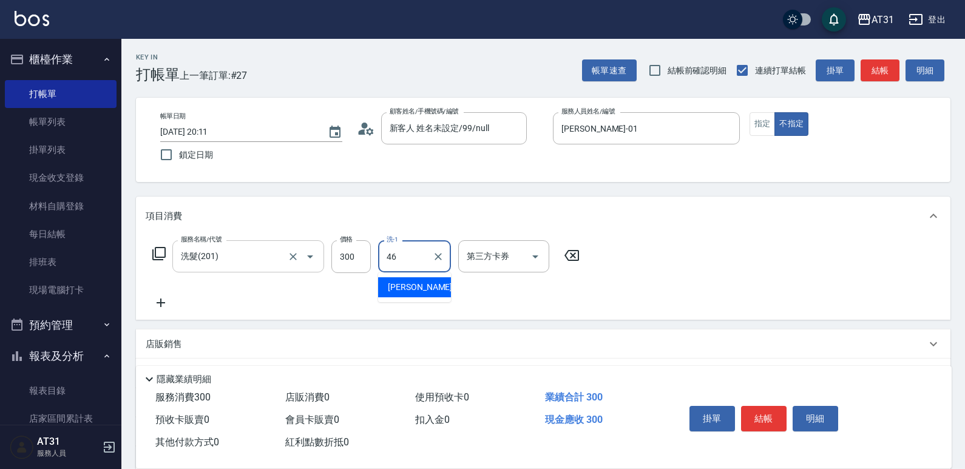
type input "[PERSON_NAME]-46"
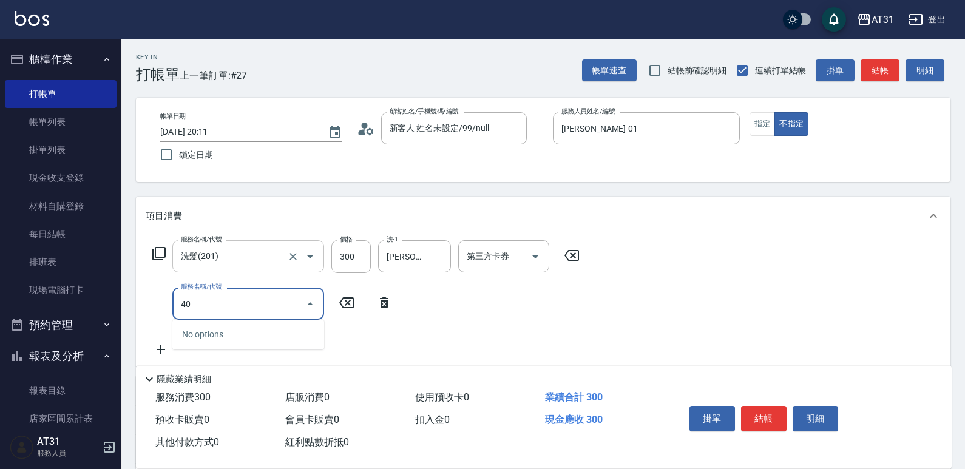
type input "401"
type input "50"
type input "剪髮(401)"
type input "30"
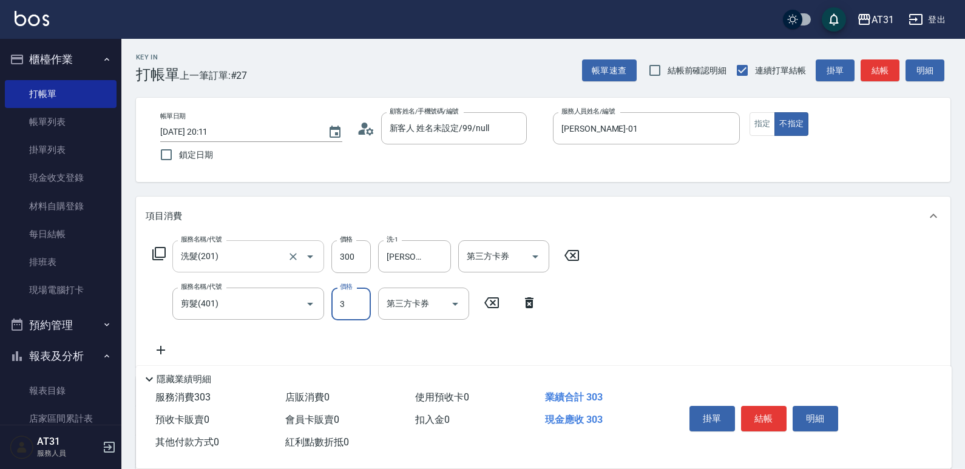
type input "30"
type input "60"
type input "300"
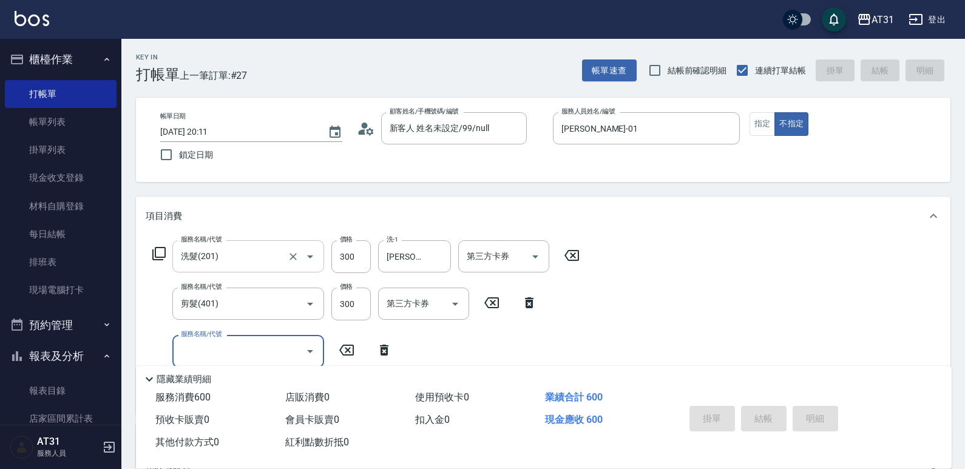
type input "0"
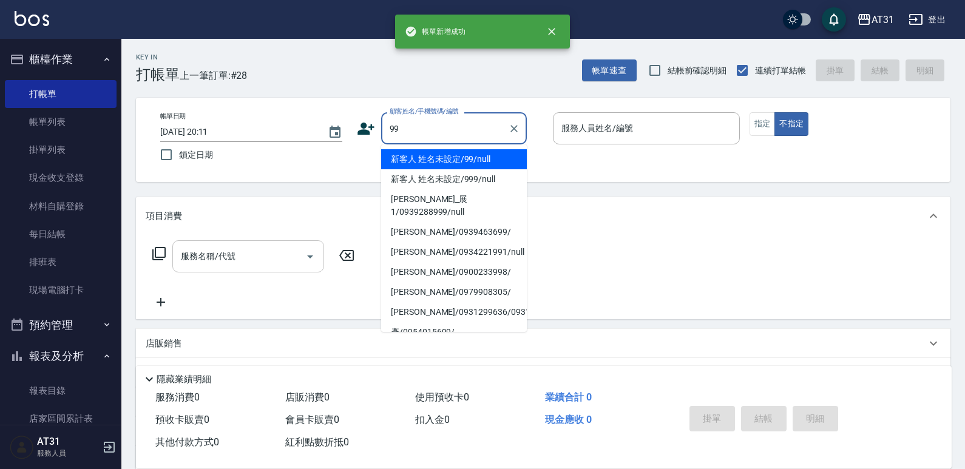
type input "新客人 姓名未設定/99/null"
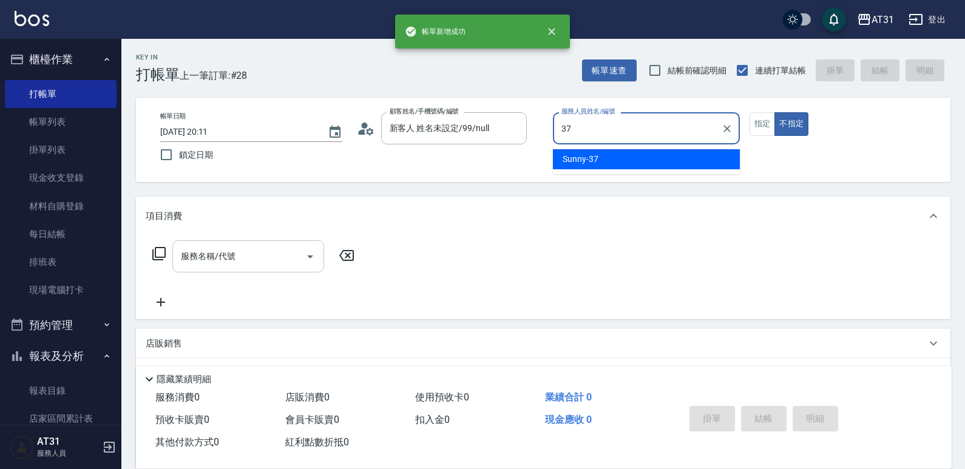
type input "Sunny-37"
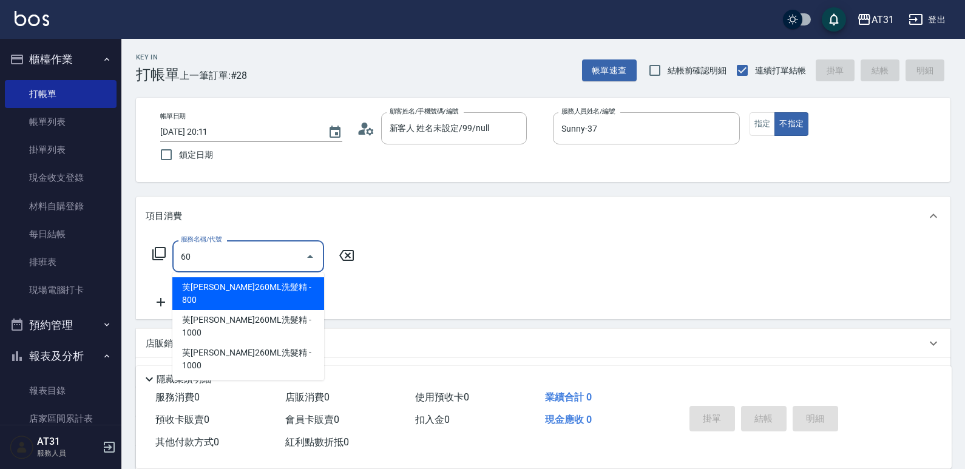
type input "609"
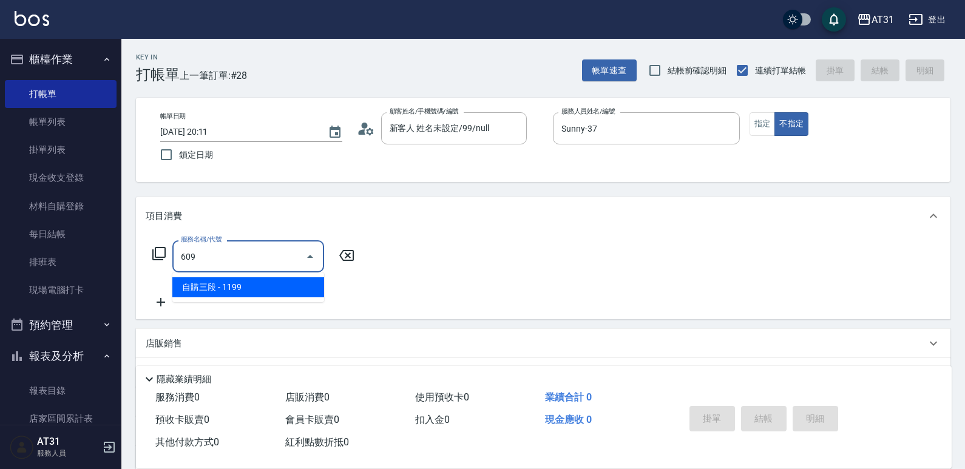
type input "110"
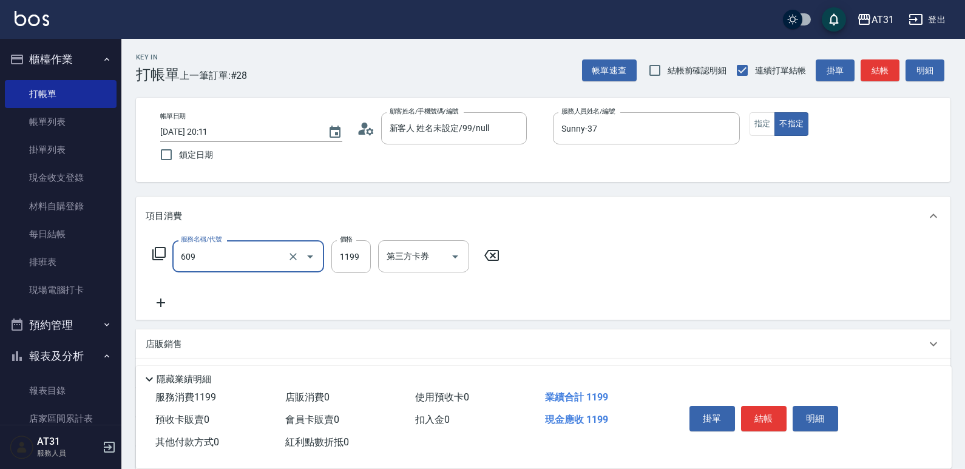
type input "自購三段(609)"
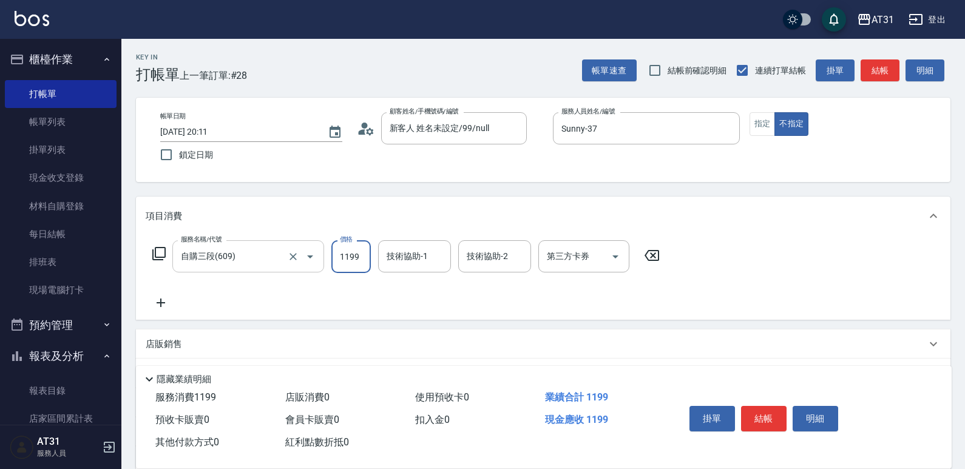
type input "0"
type input "60"
type input "600"
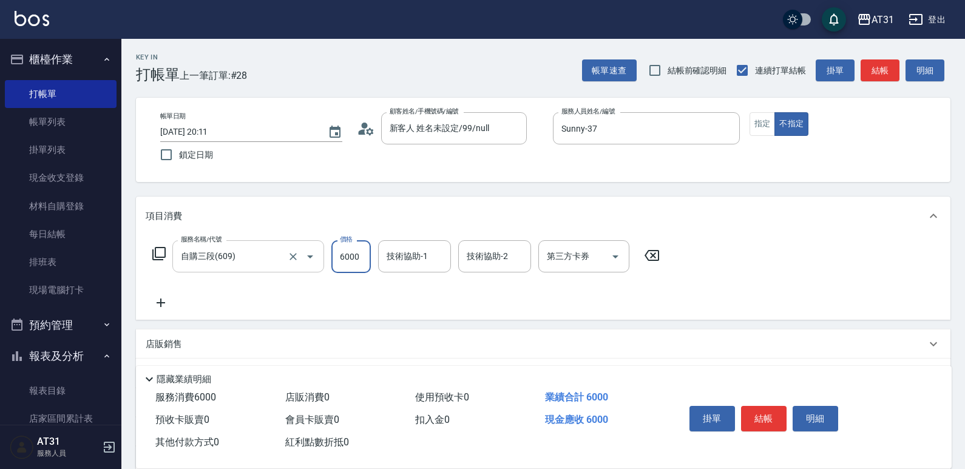
type input "6000"
type input "Lyan-45"
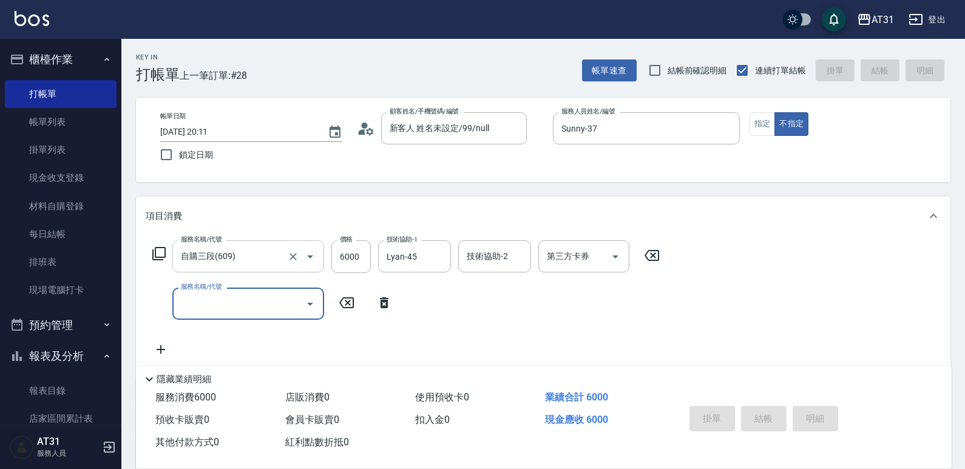
type input "[DATE] 20:12"
type input "0"
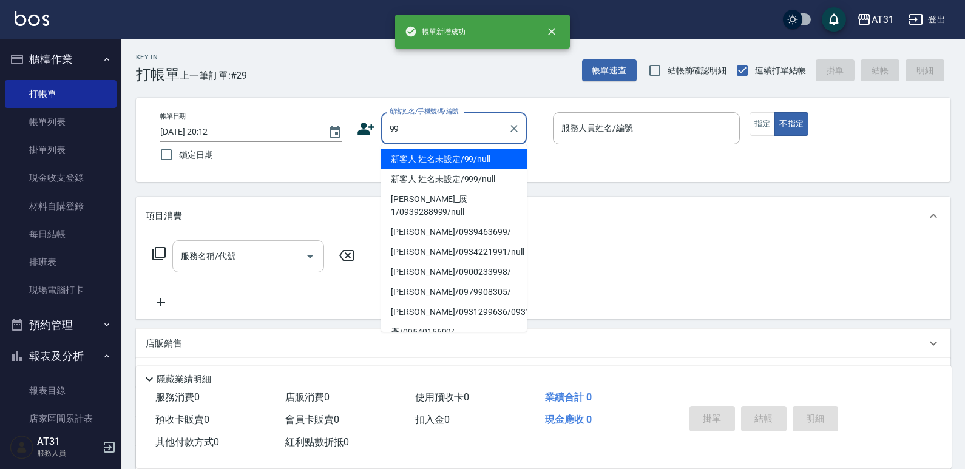
type input "新客人 姓名未設定/99/null"
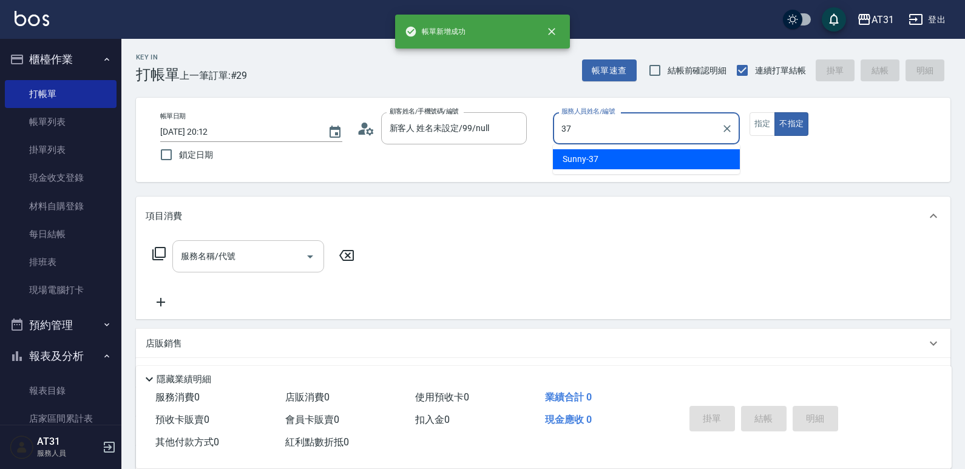
type input "Sunny-37"
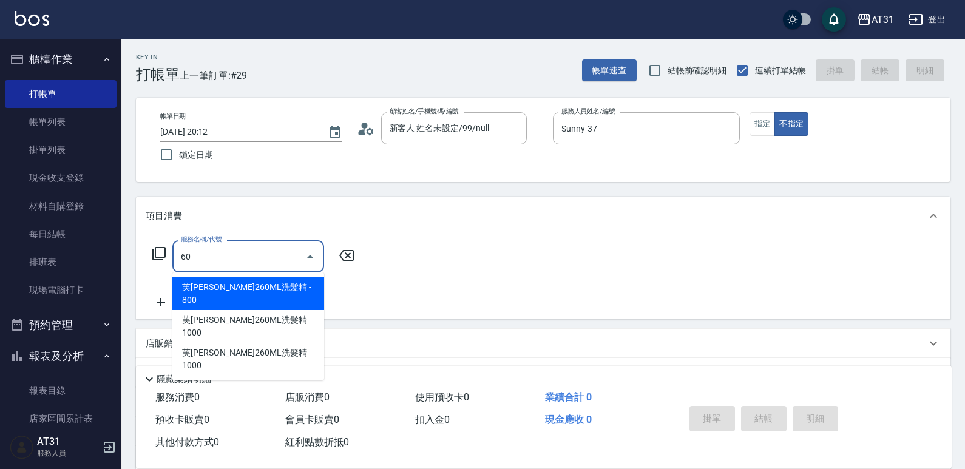
type input "609"
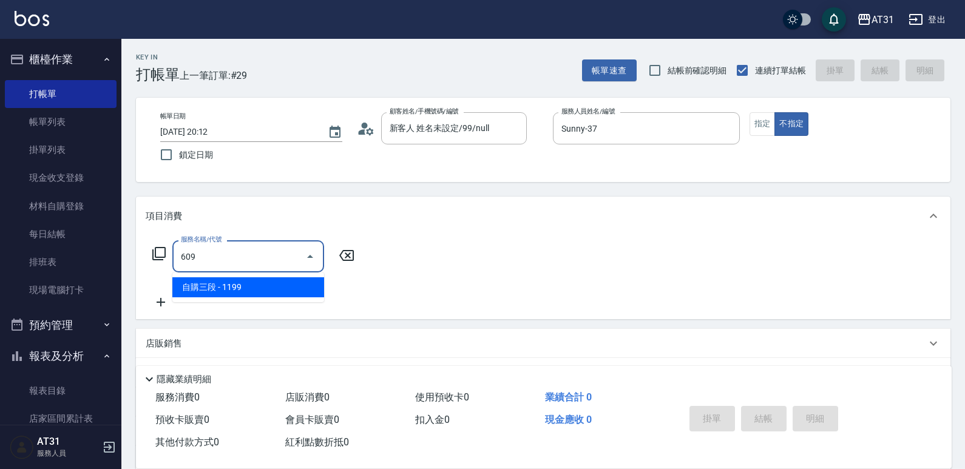
type input "110"
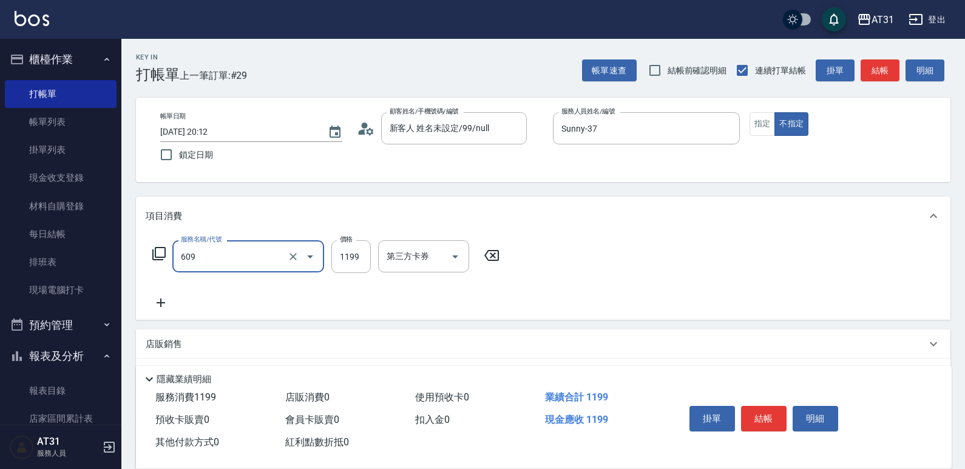
type input "自購三段(609)"
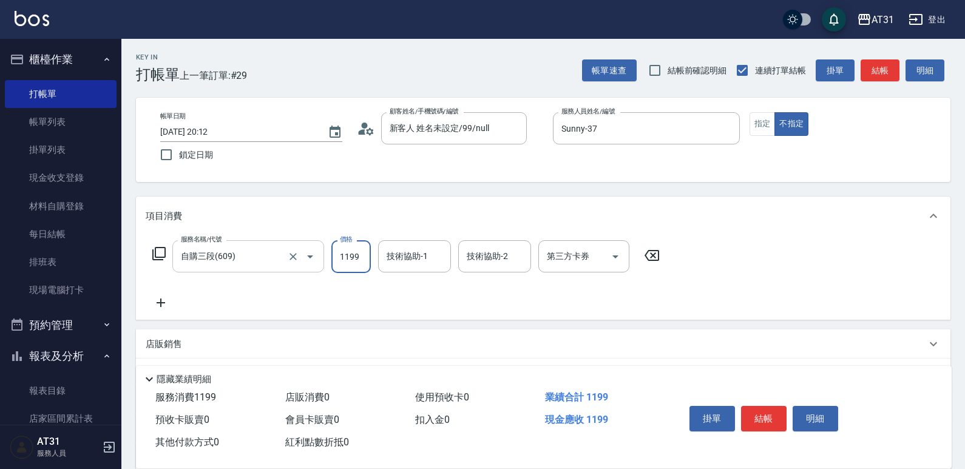
type input "0"
type input "25"
type input "20"
type input "250"
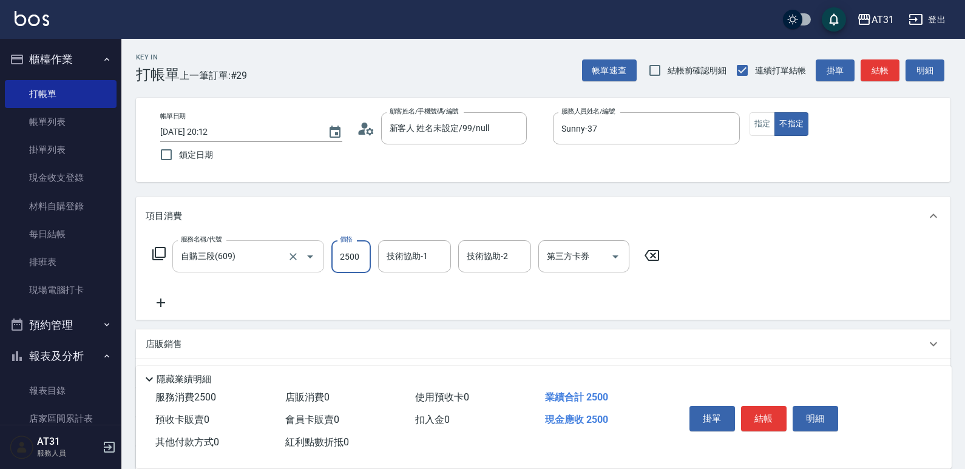
type input "2500"
type input "Lyan-45"
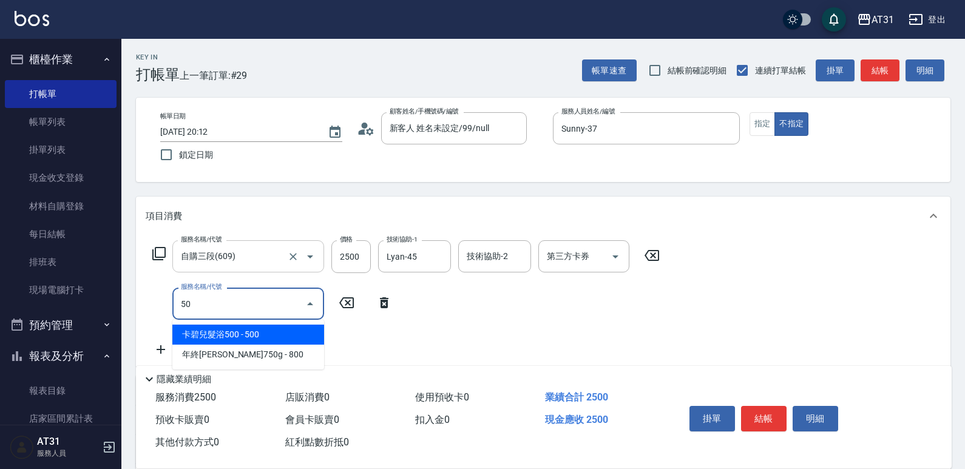
type input "501"
type input "410"
type input "染髮(501)"
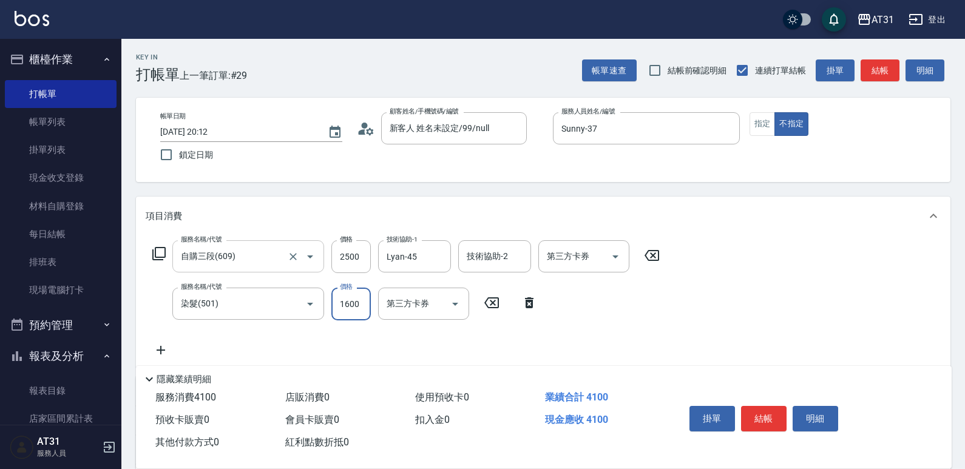
type input "250"
type input "159"
type input "260"
type input "1599"
type input "400"
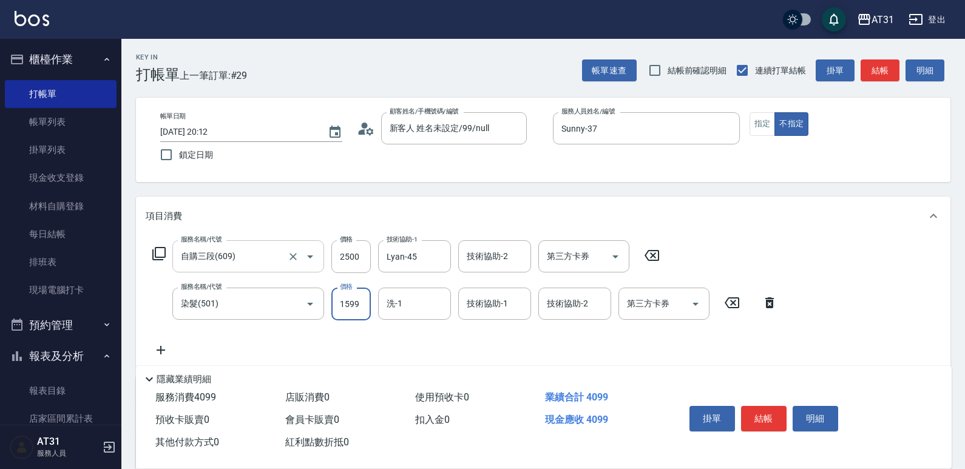
type input "1599"
type input "Lyan-45"
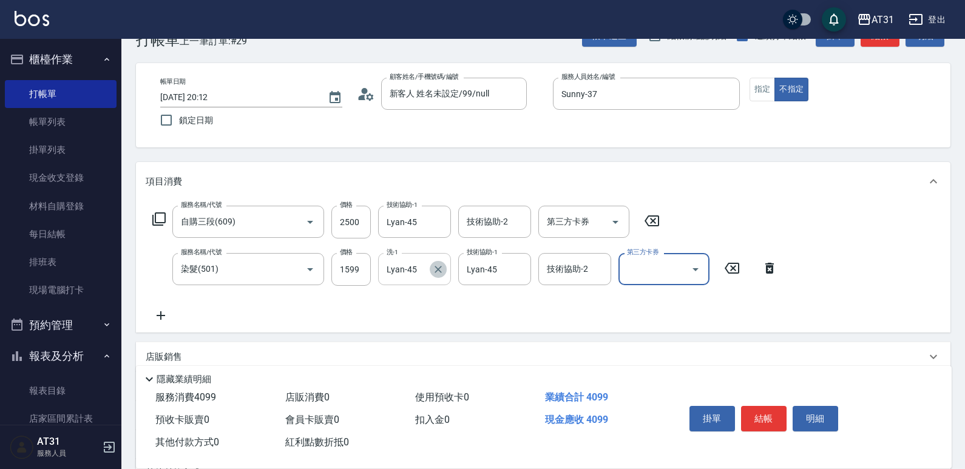
click at [433, 299] on div "服務名稱/代號 自購三段(609) 服務名稱/代號 價格 2500 價格 技術協助-1 Lyan-45 技術協助-1 技術協助-2 技術協助-2 第三方卡券 …" at bounding box center [465, 264] width 639 height 117
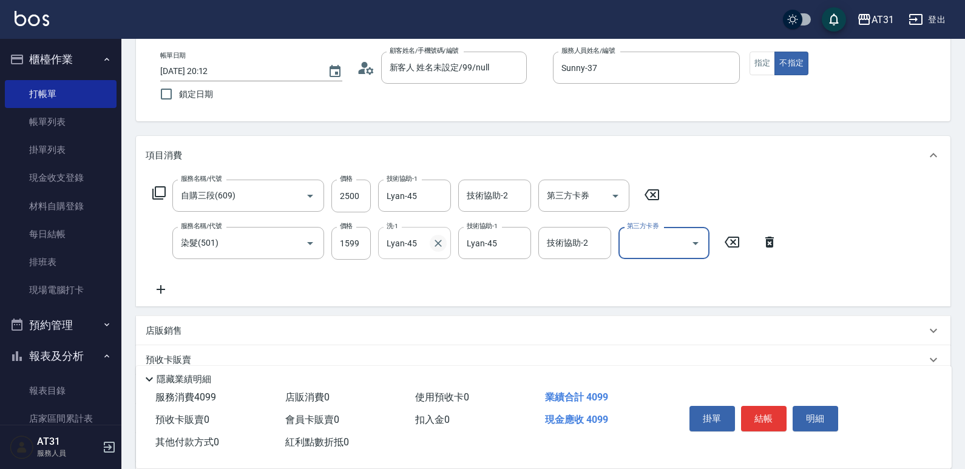
click at [436, 243] on icon "Clear" at bounding box center [438, 243] width 12 height 12
click at [762, 63] on button "指定" at bounding box center [763, 64] width 26 height 24
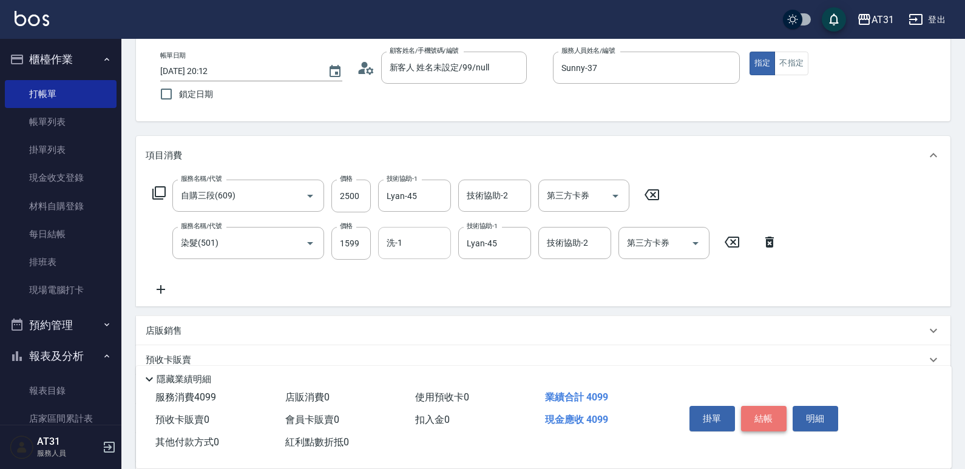
click at [759, 415] on button "結帳" at bounding box center [764, 418] width 46 height 25
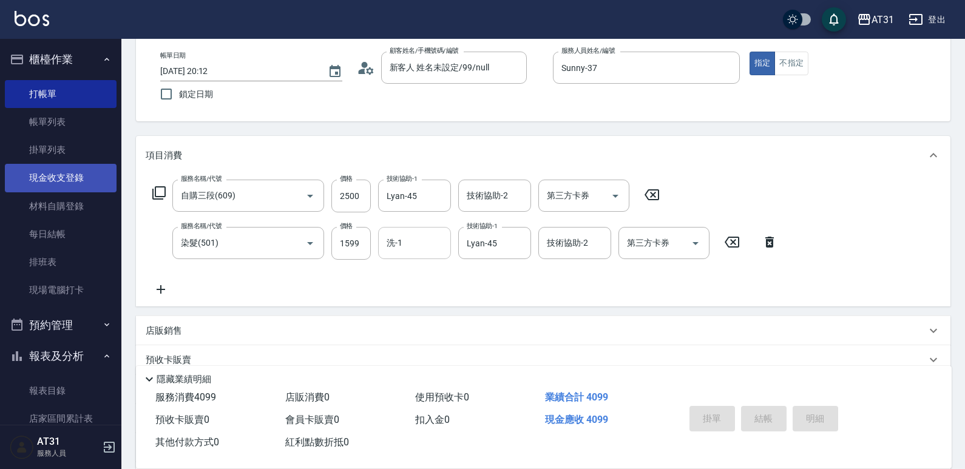
type input "0"
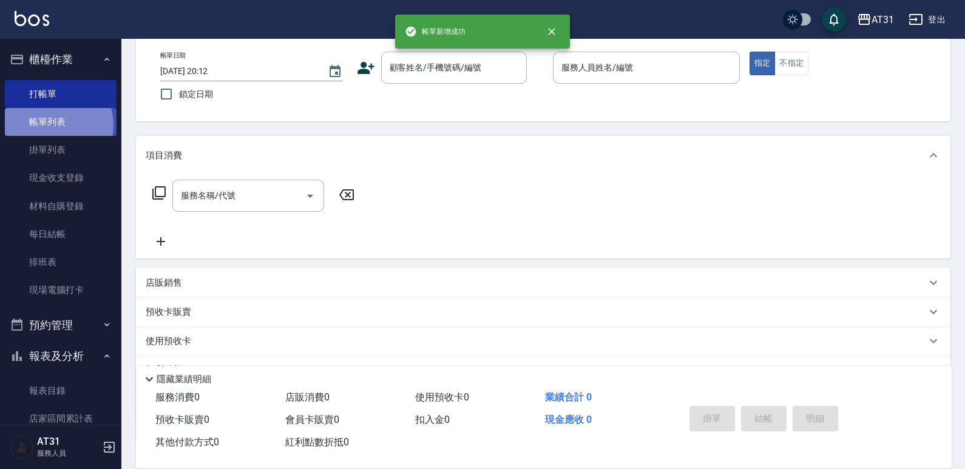
click at [55, 125] on link "帳單列表" at bounding box center [61, 122] width 112 height 28
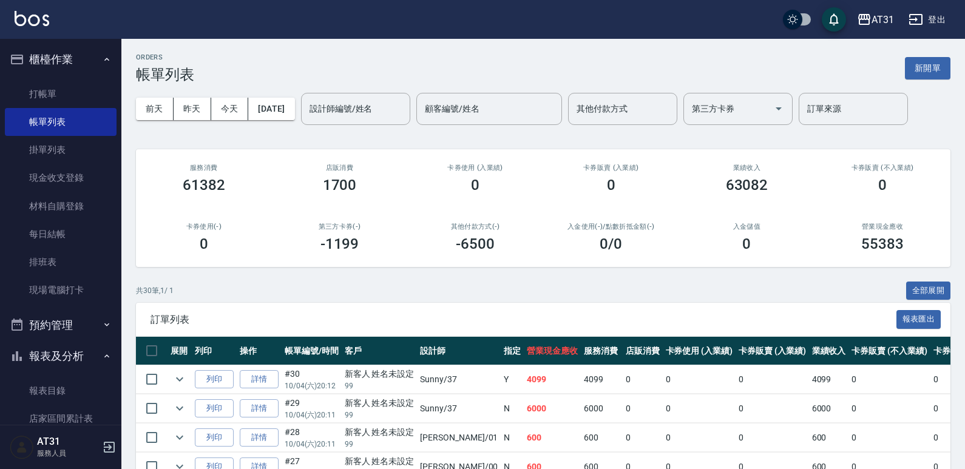
scroll to position [61, 0]
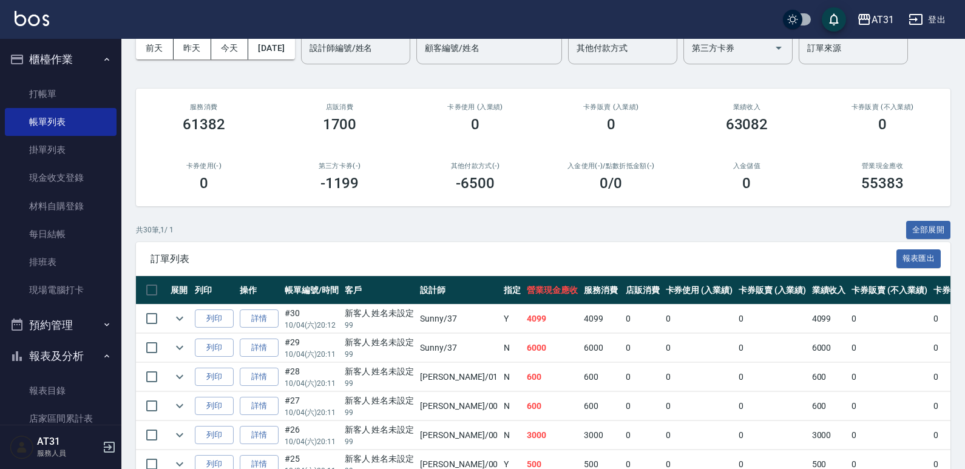
click at [245, 351] on link "詳情" at bounding box center [259, 348] width 39 height 19
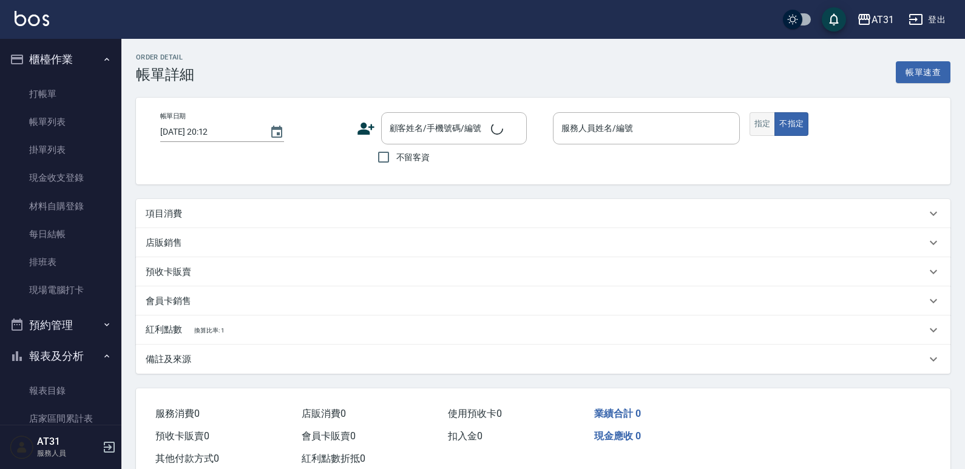
type input "[DATE] 20:11"
type input "Sunny-37"
type input "600"
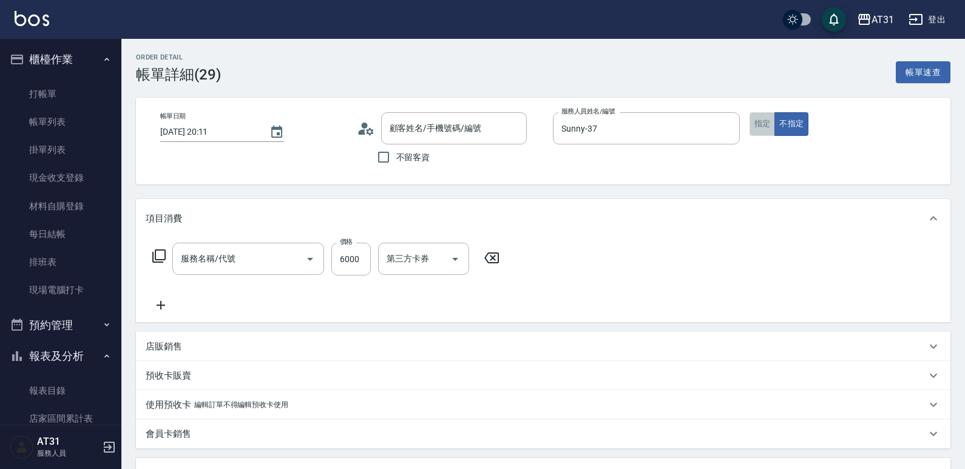
click at [764, 128] on button "指定" at bounding box center [763, 124] width 26 height 24
type input "新客人 姓名未設定/99/null"
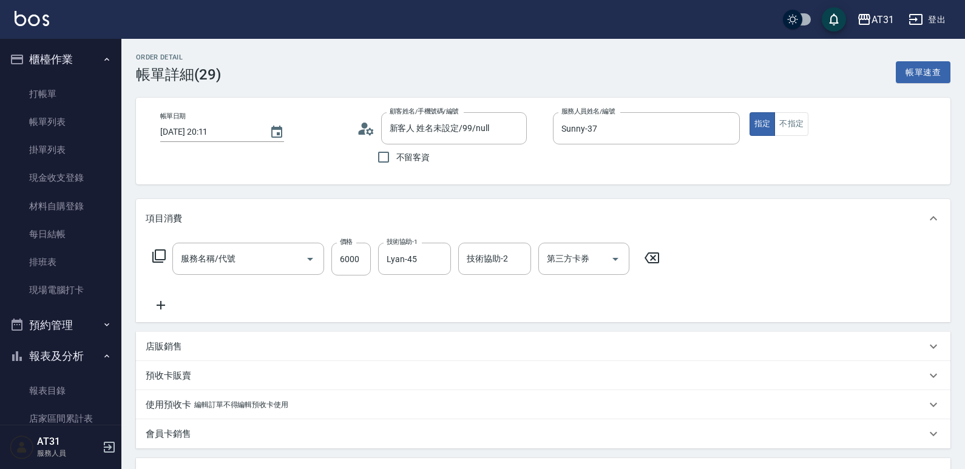
type input "自購三段(609)"
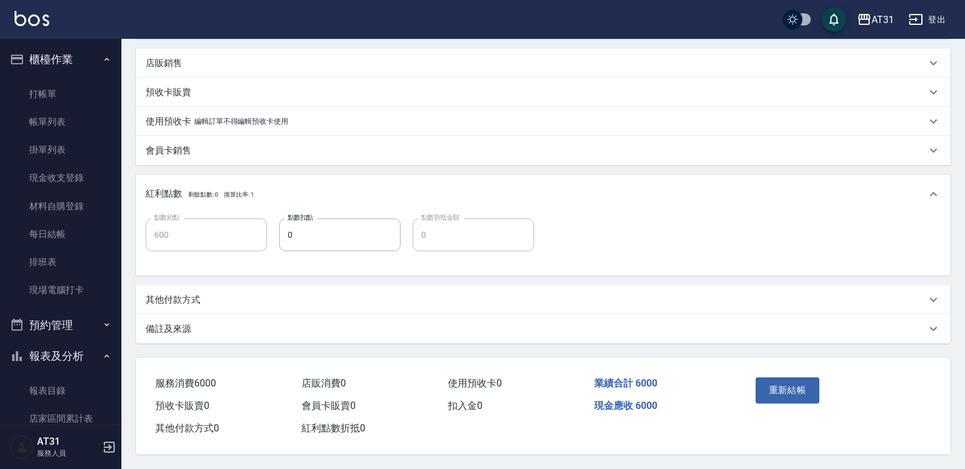
scroll to position [289, 0]
click at [779, 380] on button "重新結帳" at bounding box center [788, 390] width 64 height 25
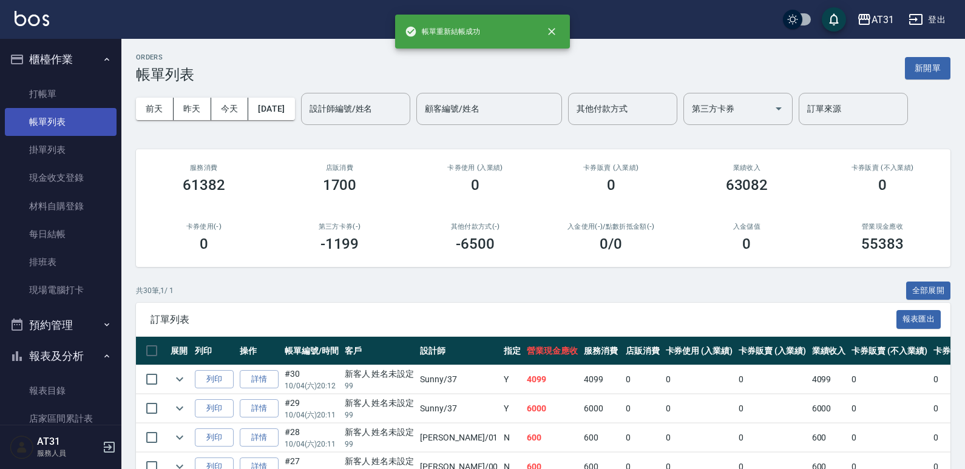
click at [91, 117] on link "帳單列表" at bounding box center [61, 122] width 112 height 28
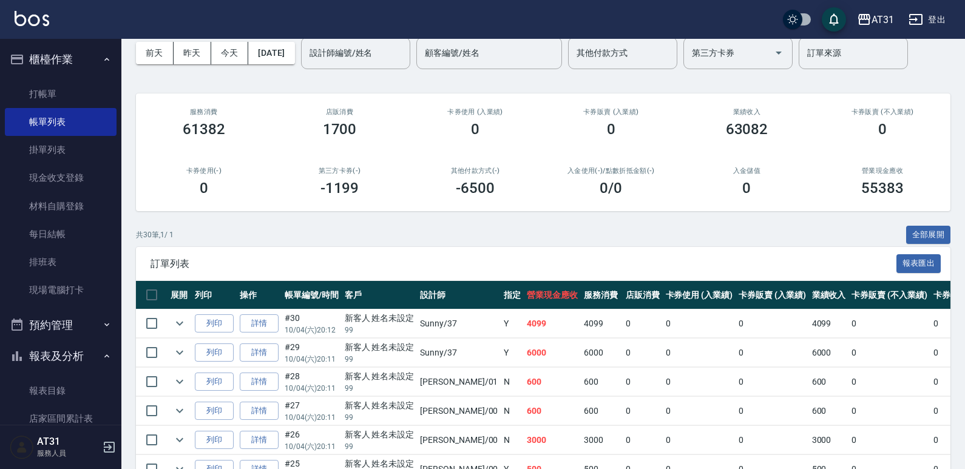
scroll to position [182, 0]
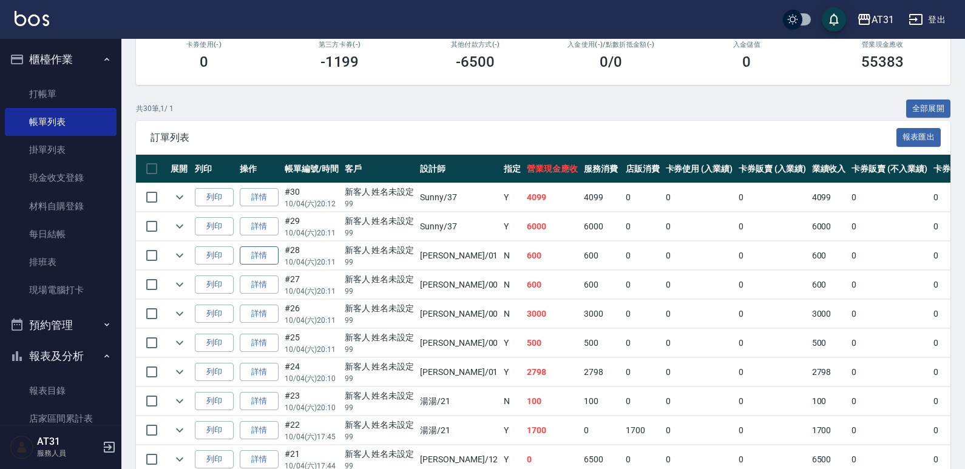
click at [250, 259] on link "詳情" at bounding box center [259, 255] width 39 height 19
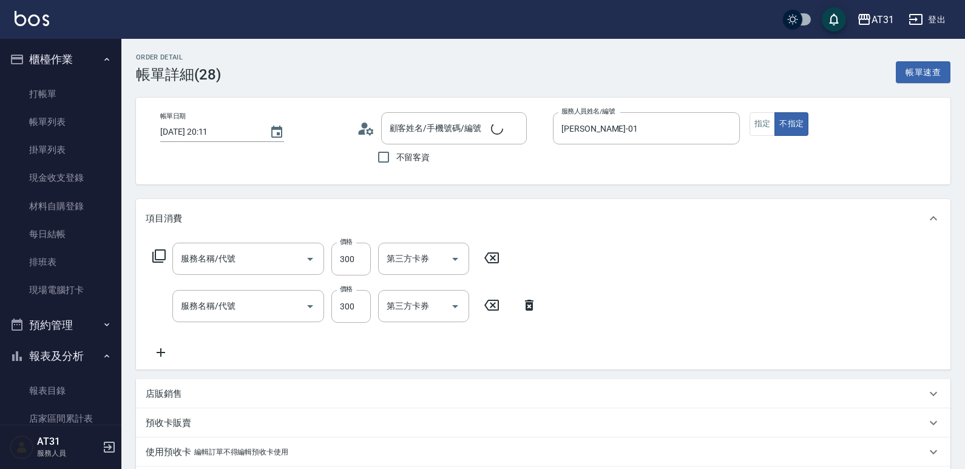
type input "[DATE] 20:11"
type input "[PERSON_NAME]-01"
type input "60"
type input "新客人 姓名未設定/99/null"
type input "剪髮(401)"
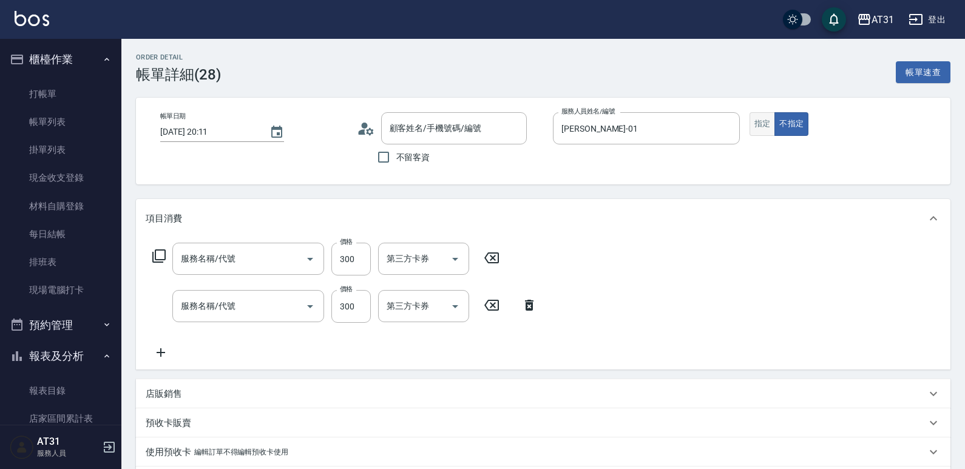
type input "洗髮(201)"
click at [765, 118] on button "指定" at bounding box center [763, 124] width 26 height 24
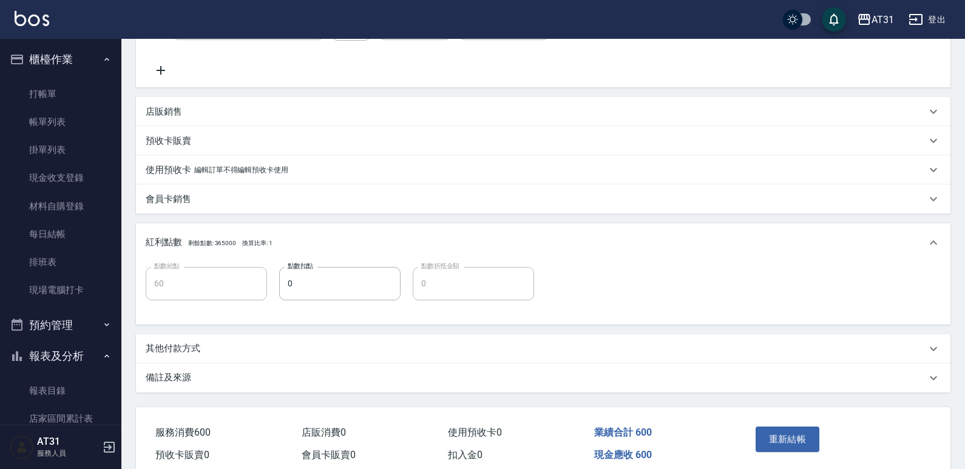
scroll to position [304, 0]
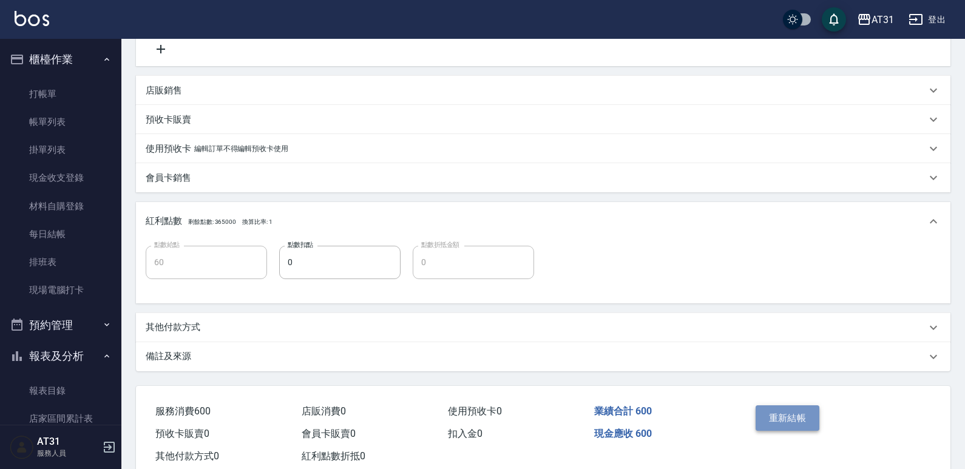
click at [783, 413] on button "重新結帳" at bounding box center [788, 418] width 64 height 25
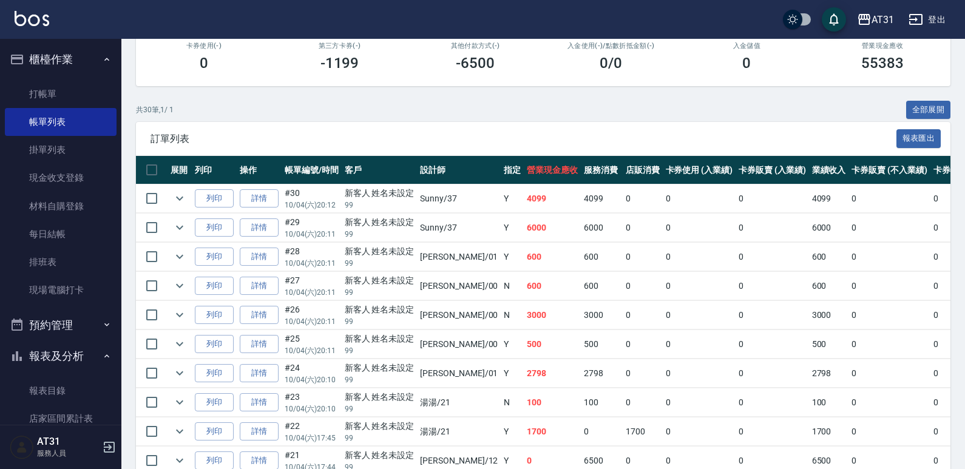
scroll to position [182, 0]
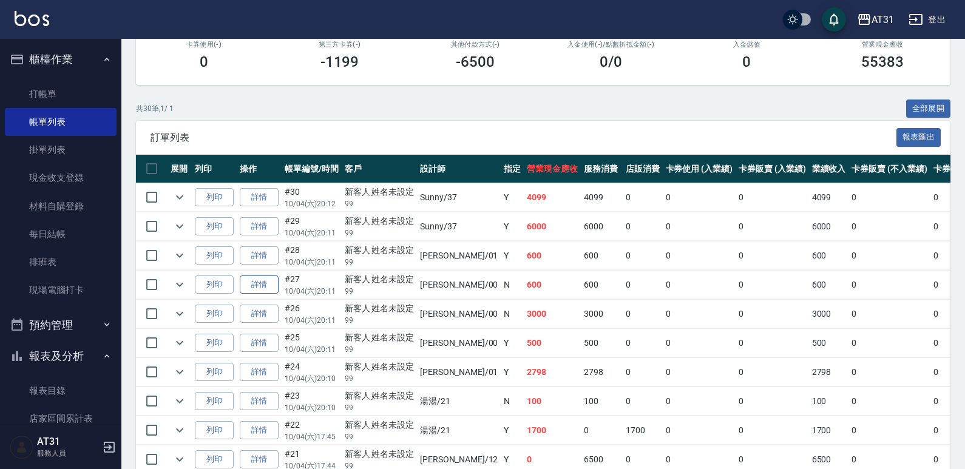
click at [268, 280] on link "詳情" at bounding box center [259, 285] width 39 height 19
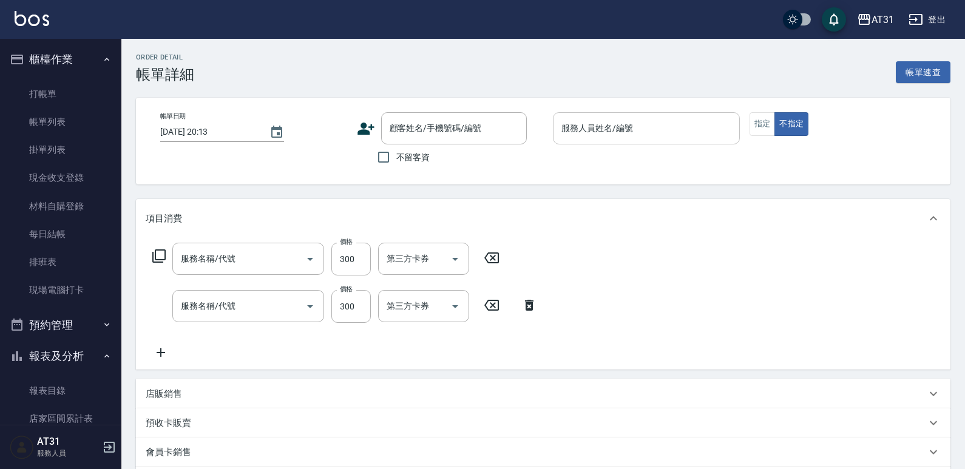
type input "[DATE] 20:11"
type input "[PERSON_NAME]-00"
type input "60"
type input "剪髮(401)"
type input "洗髮(201)"
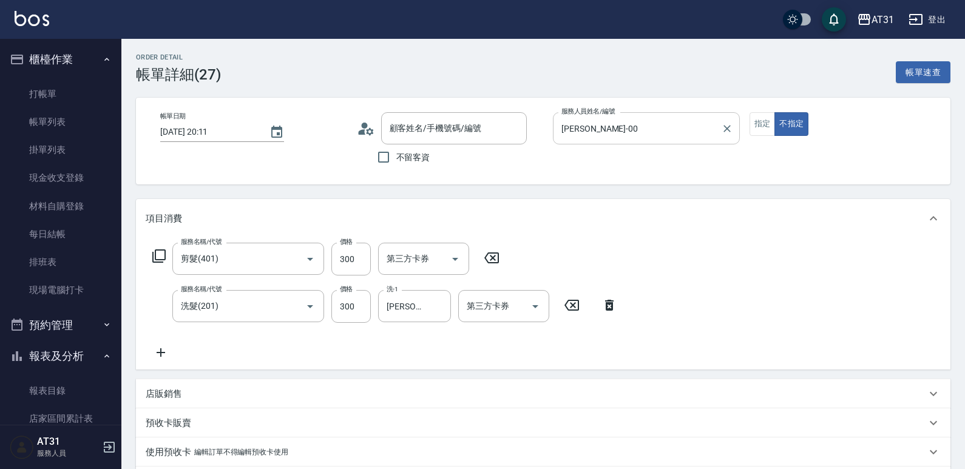
type input "新客人 姓名未設定/99/null"
click at [623, 135] on input "[PERSON_NAME]-00" at bounding box center [638, 128] width 158 height 21
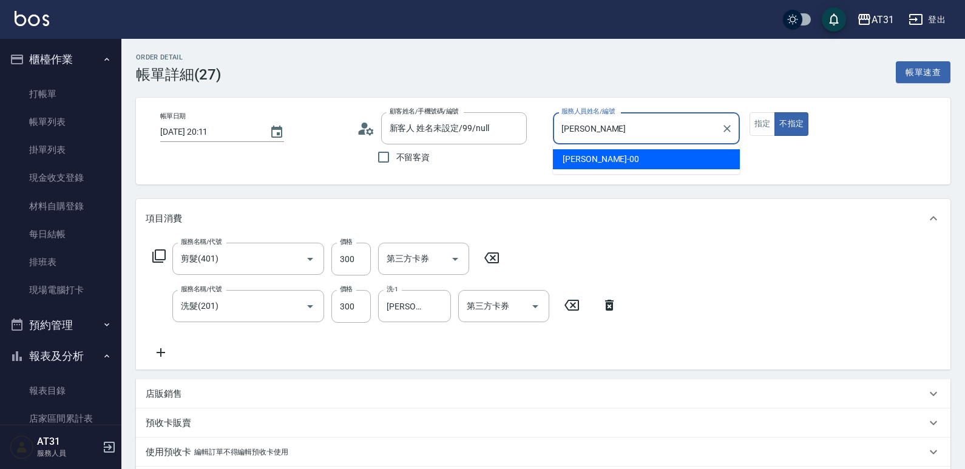
type input "J"
type input "[PERSON_NAME]-01"
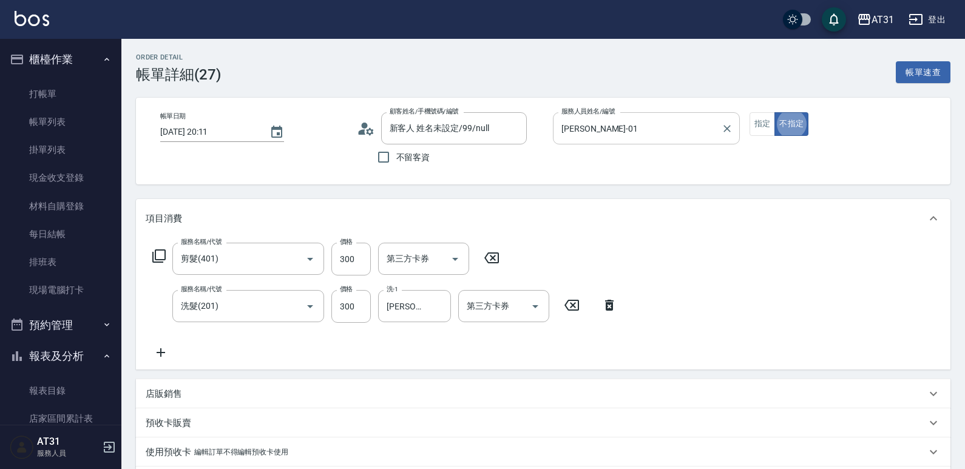
type button "false"
click at [772, 127] on button "指定" at bounding box center [763, 124] width 26 height 24
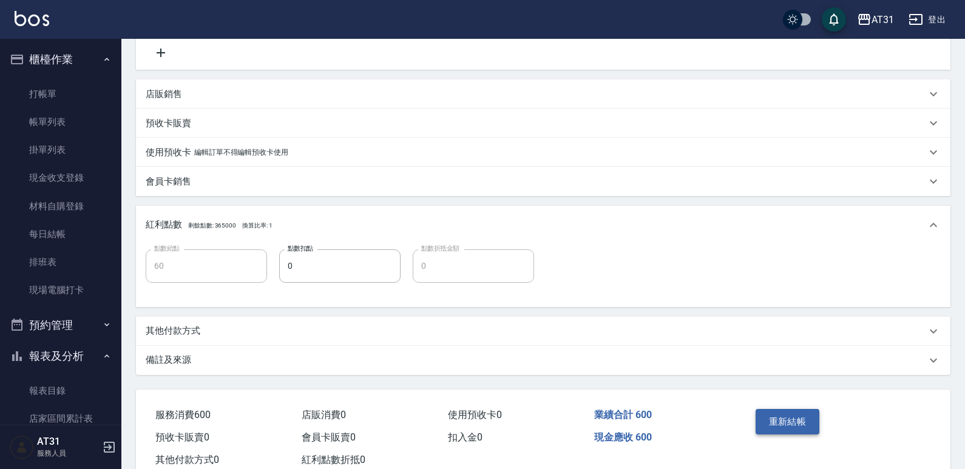
scroll to position [304, 0]
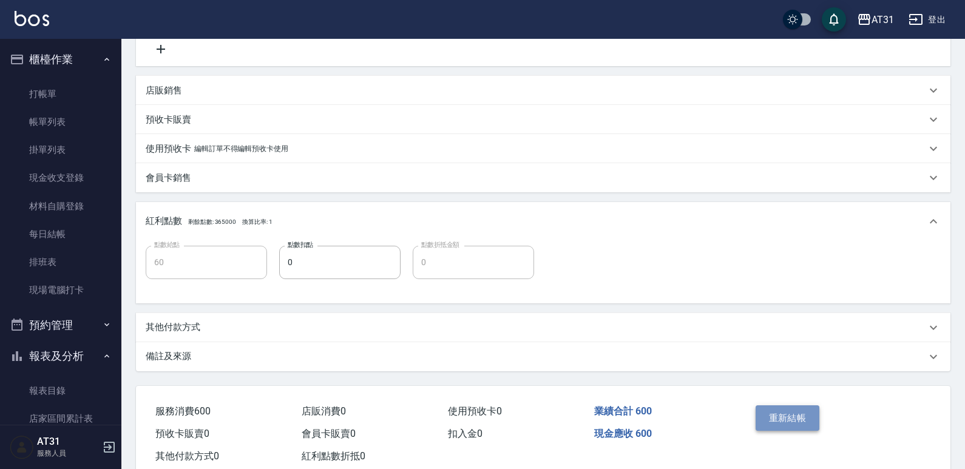
click at [776, 418] on button "重新結帳" at bounding box center [788, 418] width 64 height 25
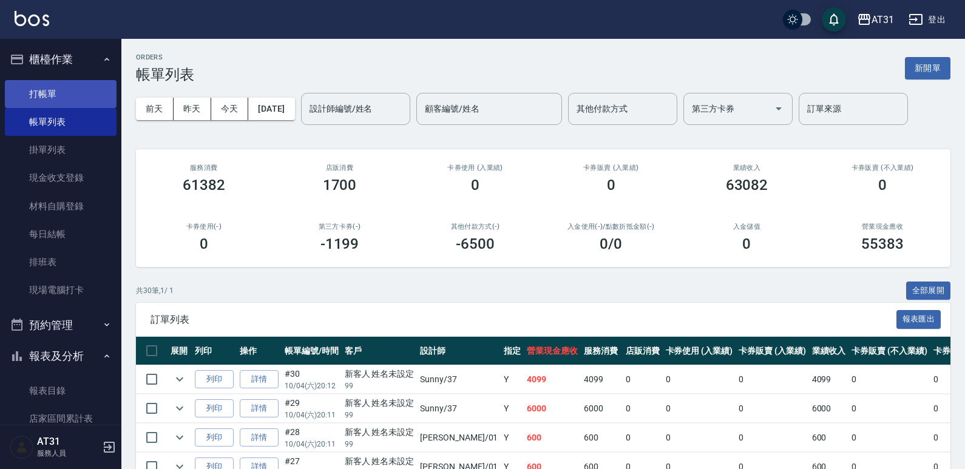
click at [89, 83] on link "打帳單" at bounding box center [61, 94] width 112 height 28
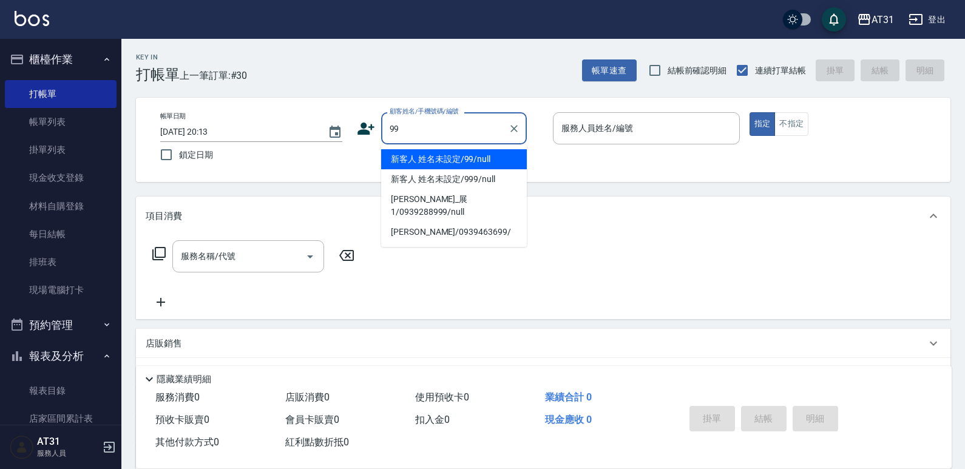
type input "新客人 姓名未設定/99/null"
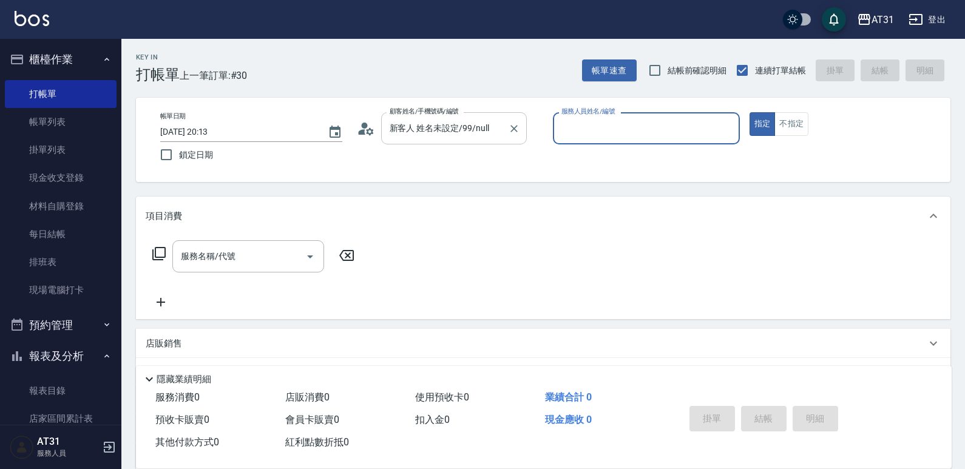
type input "3"
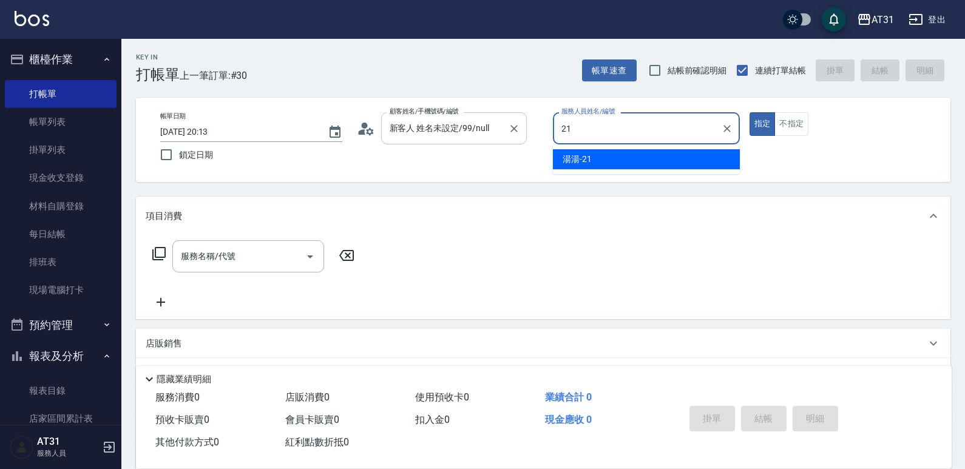
type input "湯湯-21"
type button "true"
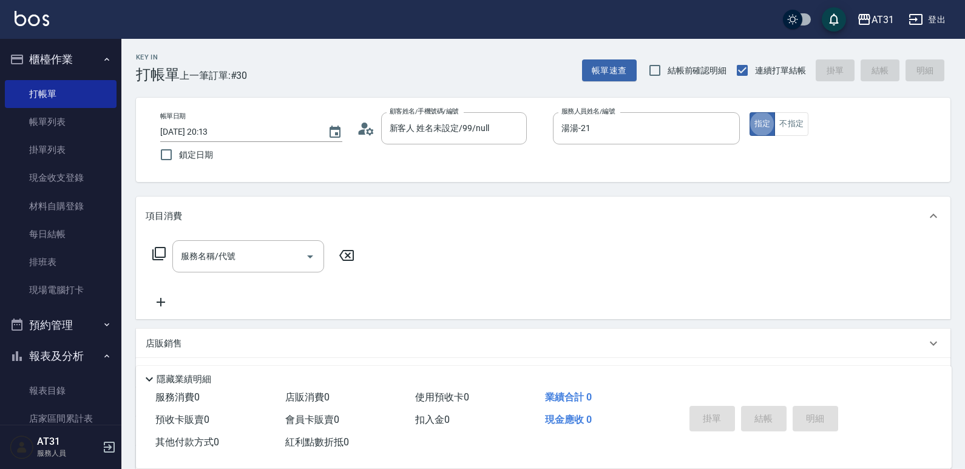
drag, startPoint x: 803, startPoint y: 123, endPoint x: 478, endPoint y: 195, distance: 332.0
click at [803, 123] on button "不指定" at bounding box center [792, 124] width 34 height 24
click at [265, 251] on input "服務名稱/代號" at bounding box center [239, 256] width 123 height 21
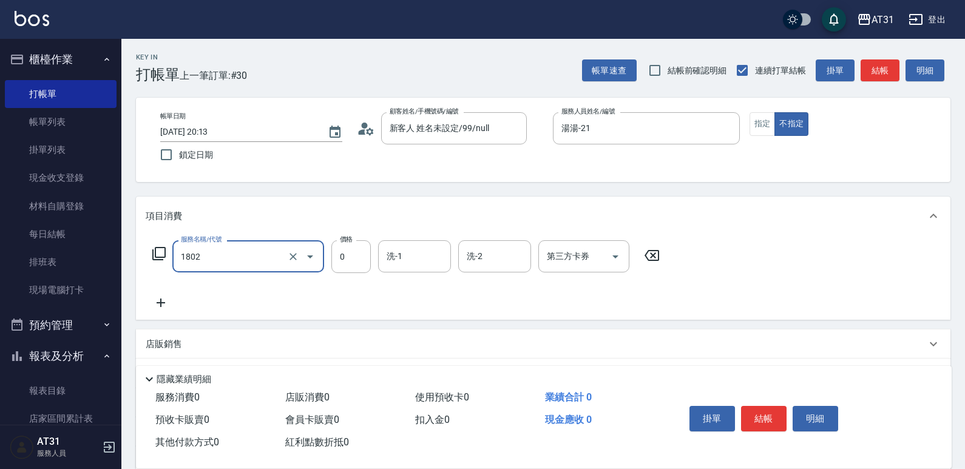
type input "洗髮(1802)"
type input "35"
type input "30"
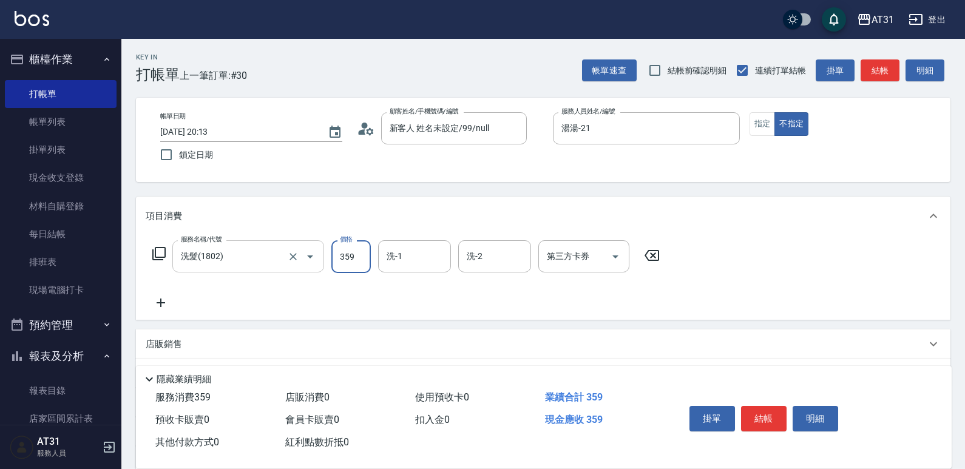
type input "359"
type input "[PERSON_NAME]-46"
click at [594, 259] on input "第三方卡券" at bounding box center [575, 256] width 62 height 21
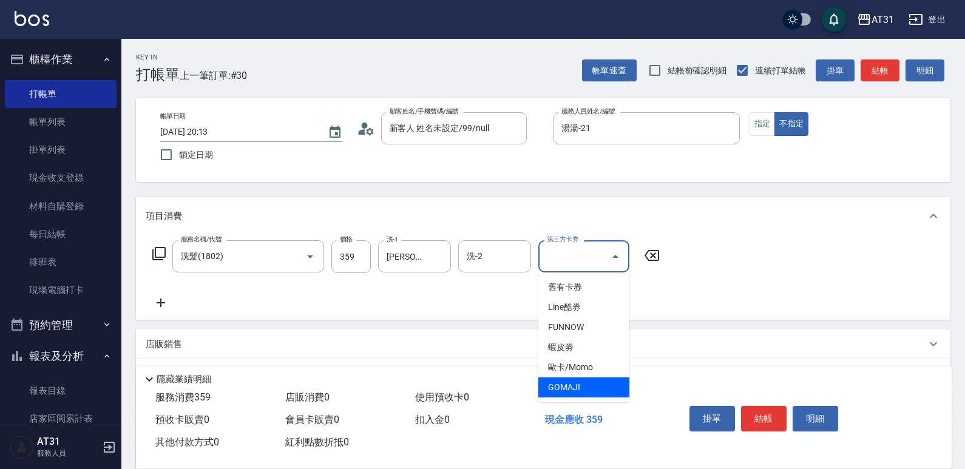
click at [589, 389] on span "GOMAJI" at bounding box center [583, 388] width 91 height 20
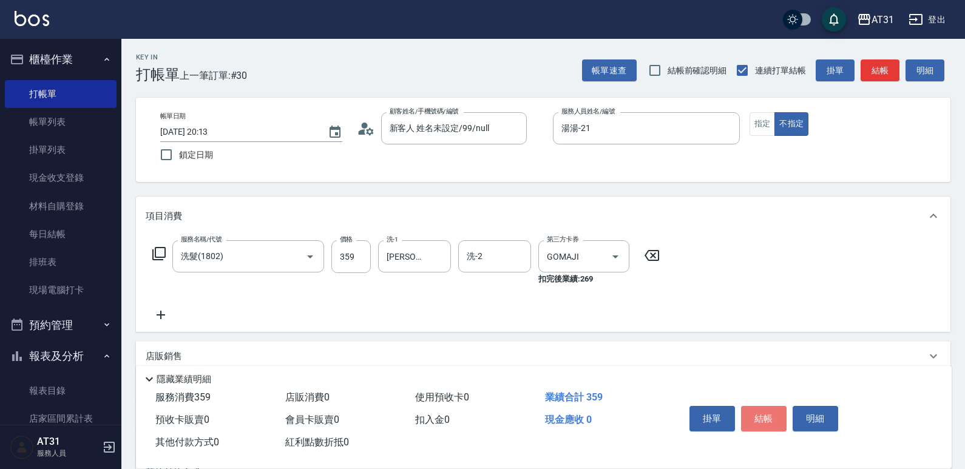
click at [750, 410] on button "結帳" at bounding box center [764, 418] width 46 height 25
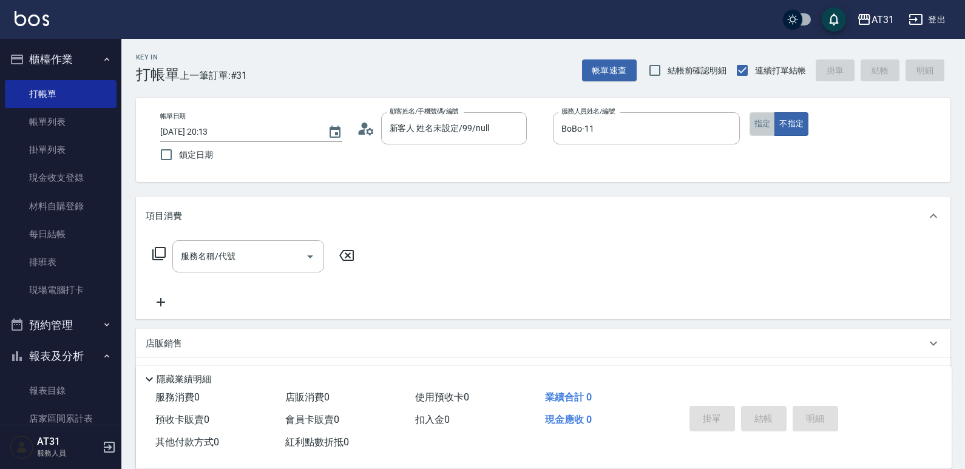
click at [770, 120] on button "指定" at bounding box center [763, 124] width 26 height 24
click at [274, 253] on input "服務名稱/代號" at bounding box center [239, 256] width 123 height 21
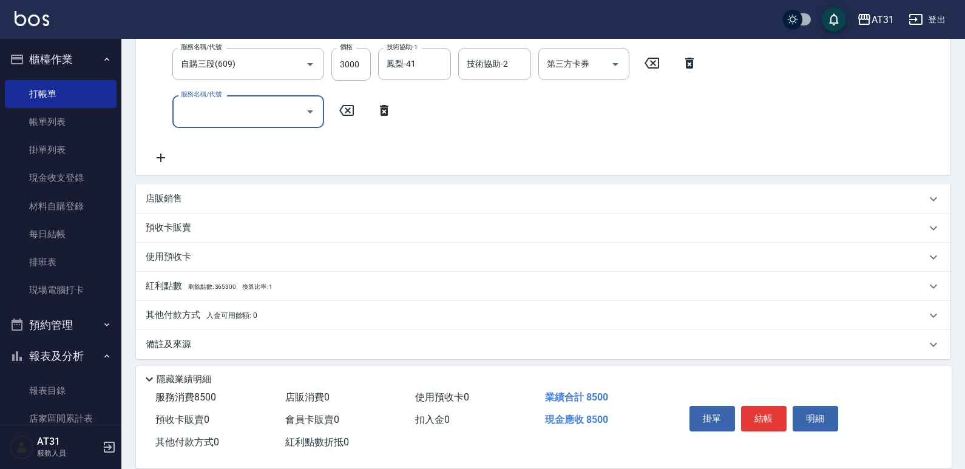
scroll to position [246, 0]
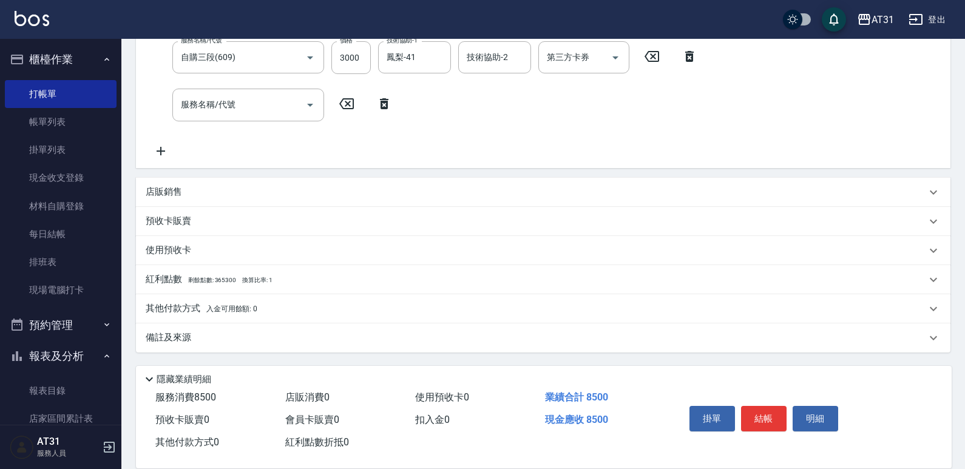
click at [194, 204] on div "店販銷售" at bounding box center [543, 192] width 815 height 29
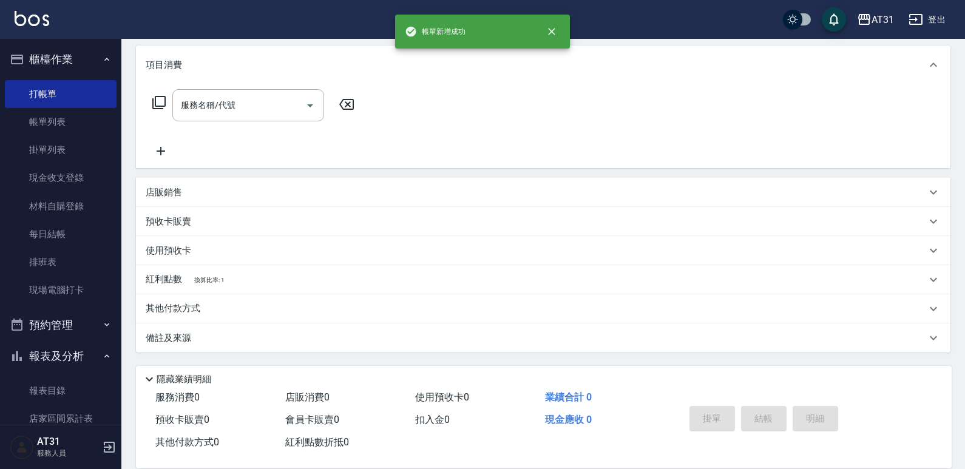
scroll to position [0, 0]
